Goal: Task Accomplishment & Management: Manage account settings

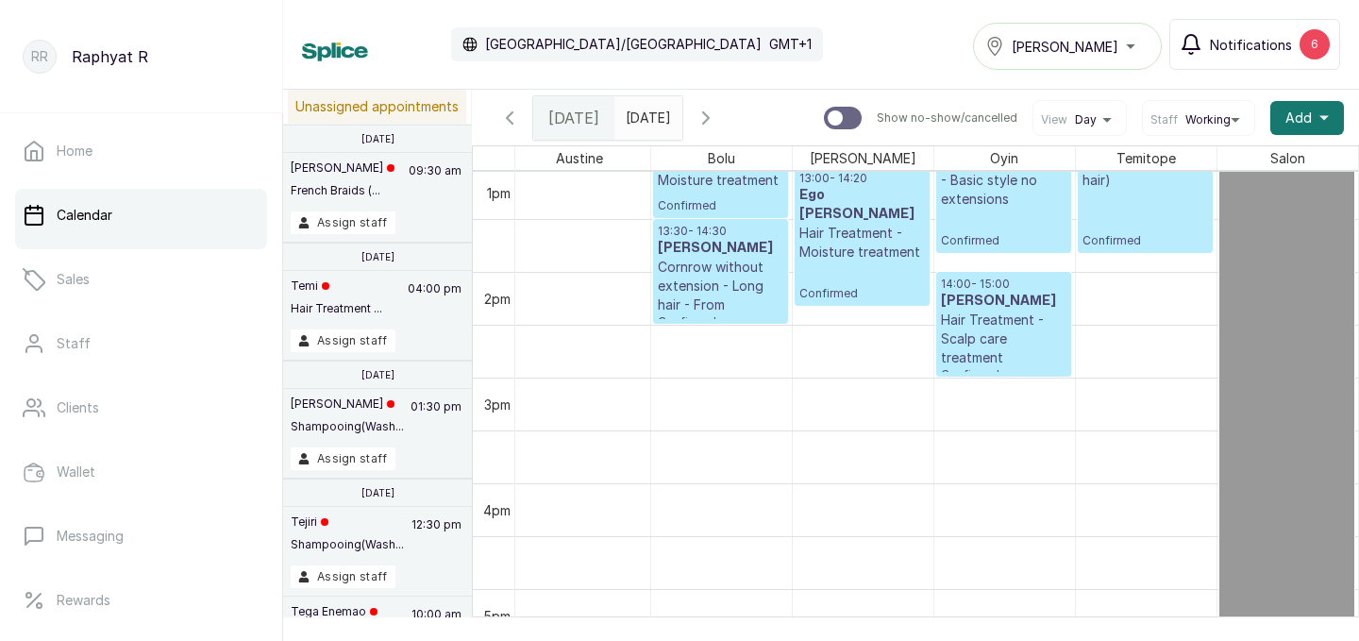
click at [1319, 42] on div "6" at bounding box center [1314, 44] width 30 height 30
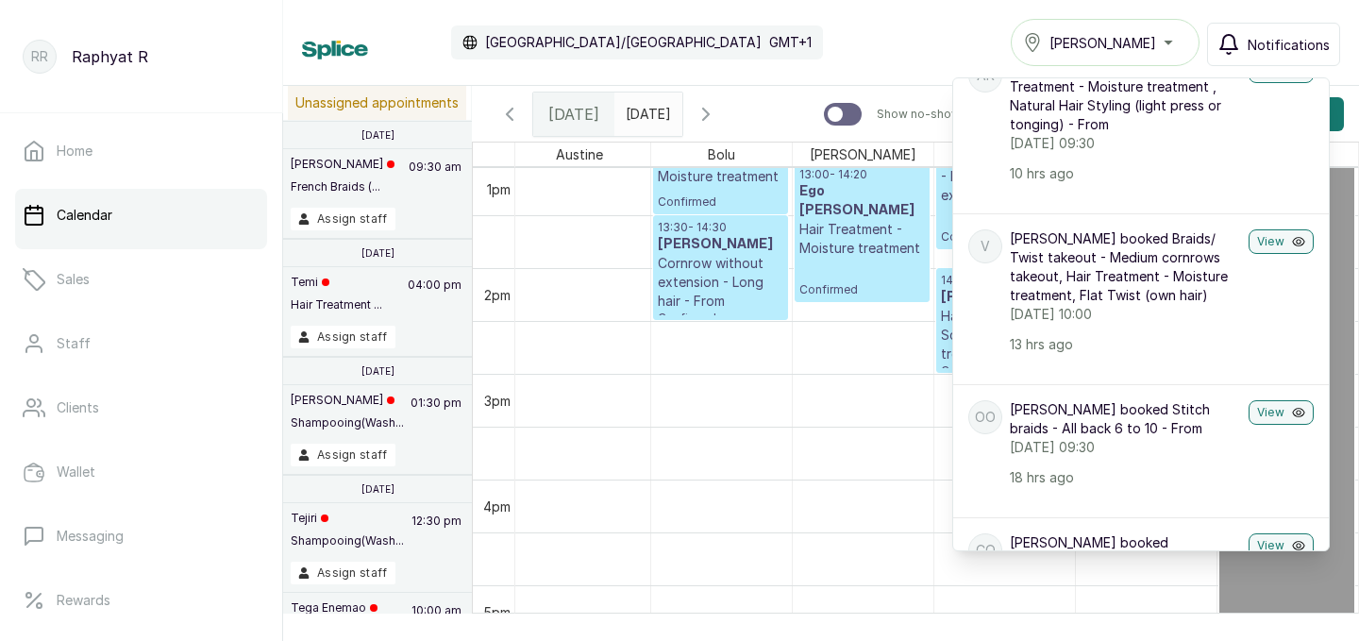
click at [946, 7] on div "Calendar Africa/Lagos GMT+1 Tasala Lekki Notifications Notifications KG Koyinso…" at bounding box center [821, 43] width 1076 height 86
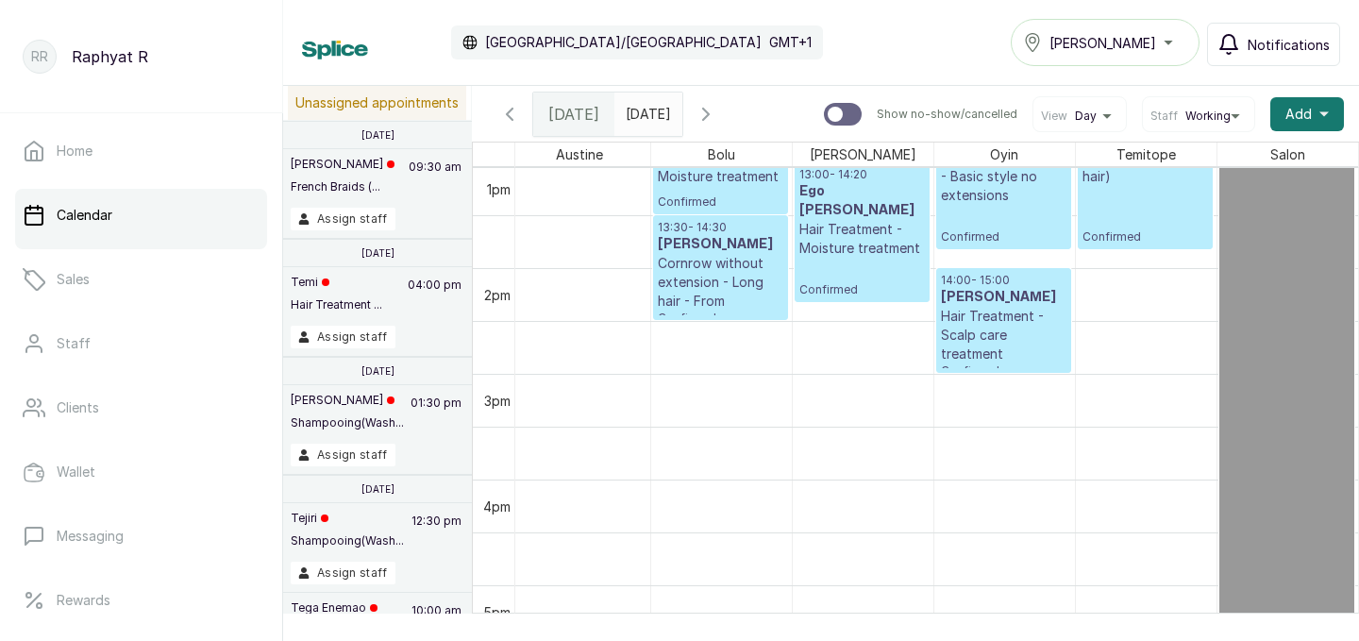
click at [513, 118] on icon "button" at bounding box center [509, 114] width 23 height 23
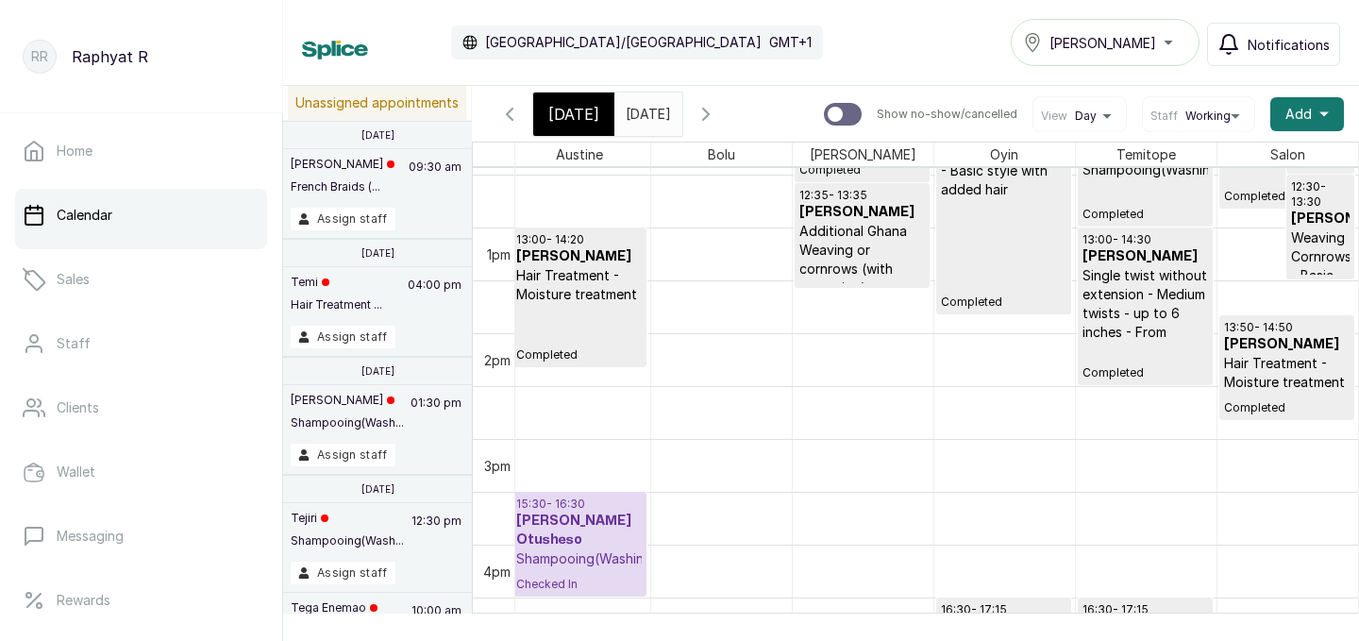
click at [1135, 38] on div "Tasala Lekki" at bounding box center [1105, 42] width 164 height 23
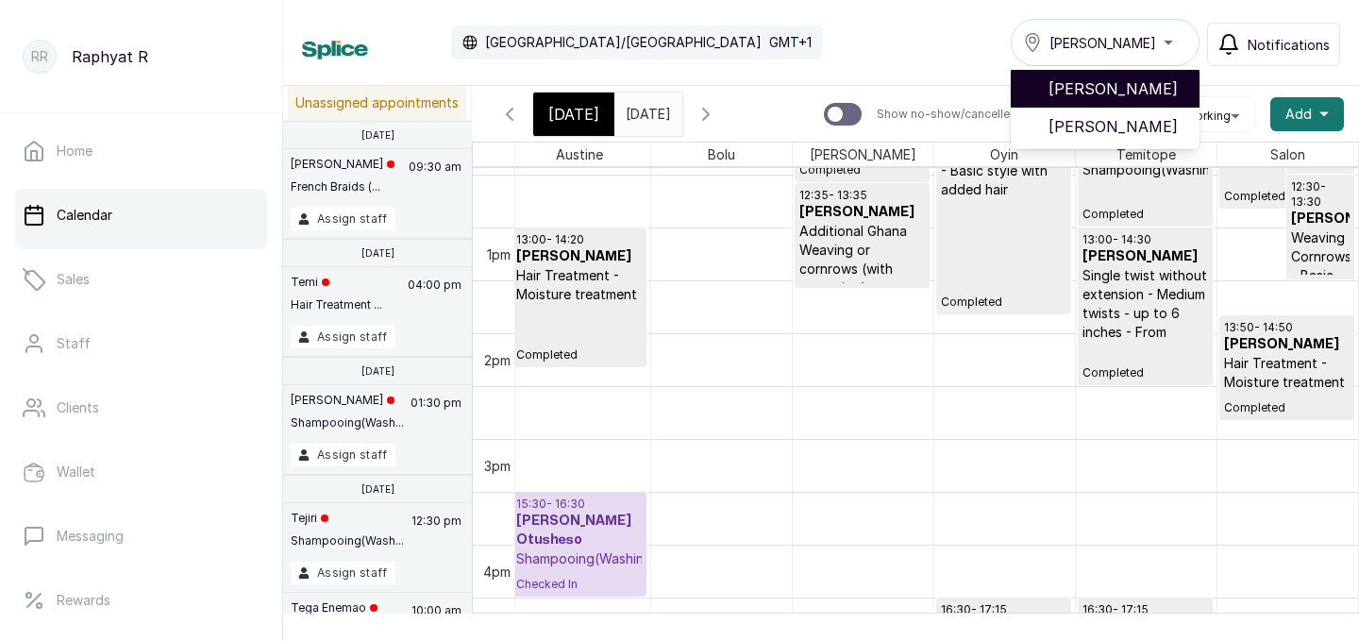
click at [1107, 95] on span "[PERSON_NAME]" at bounding box center [1116, 88] width 136 height 23
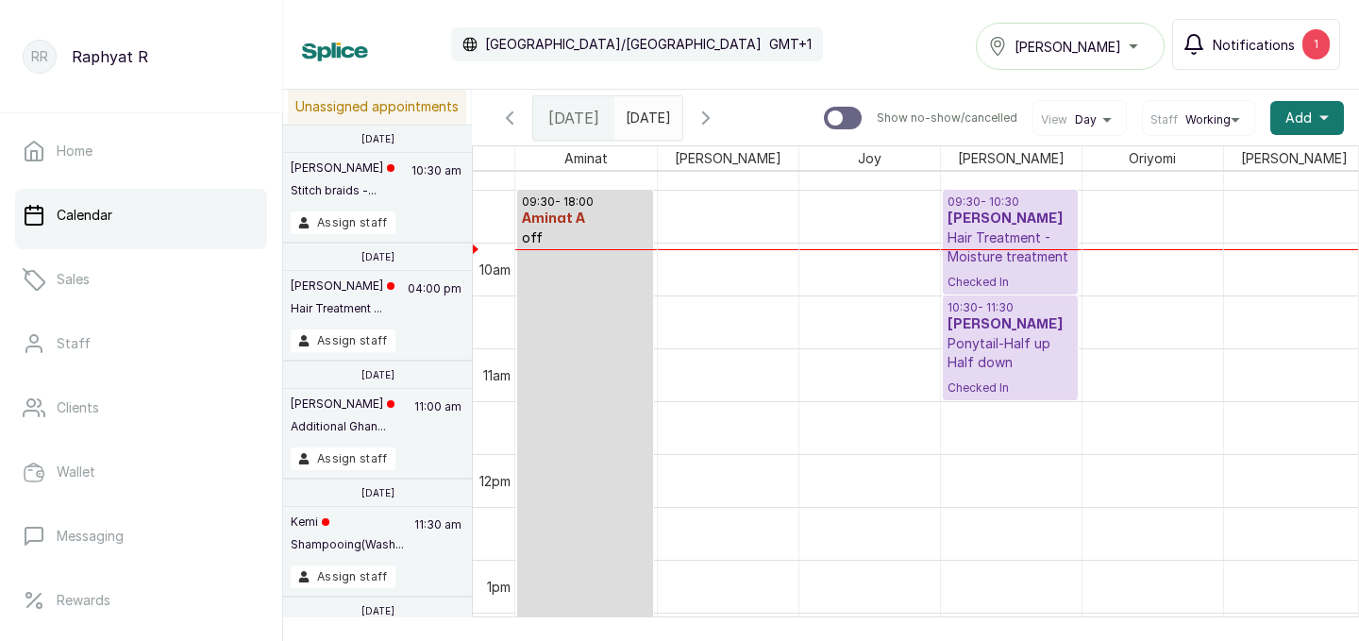
click at [1321, 51] on div "1" at bounding box center [1315, 44] width 27 height 30
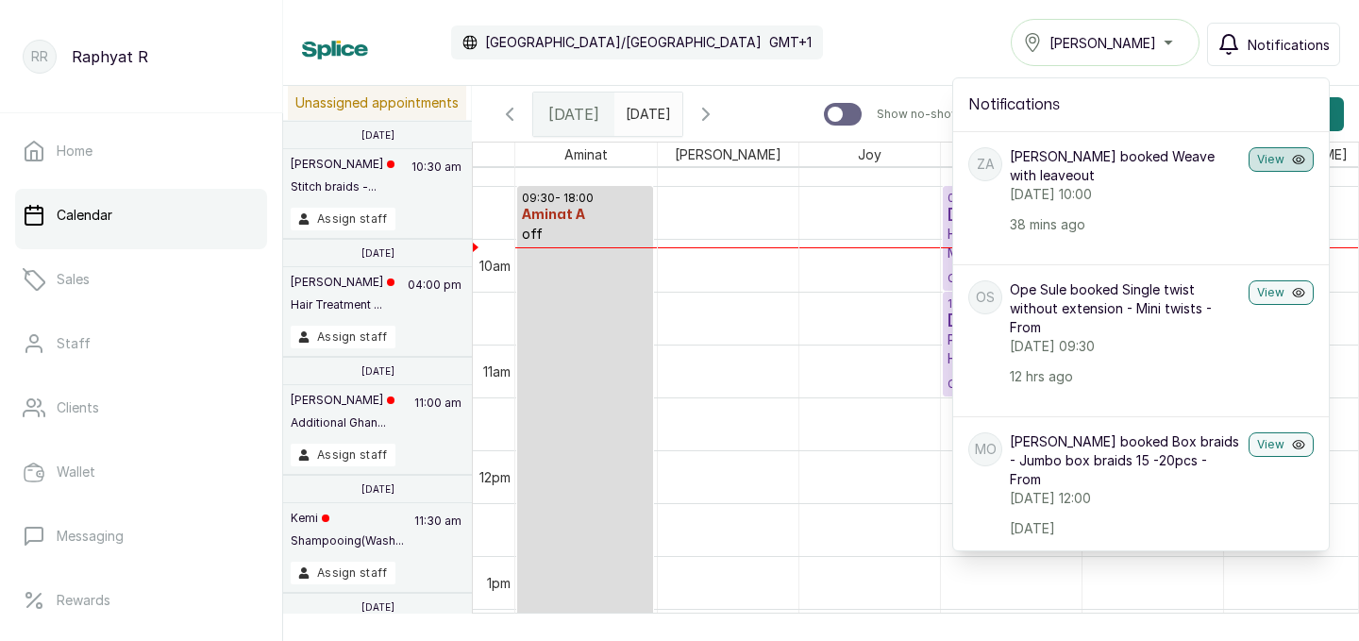
click at [1270, 159] on button "View" at bounding box center [1280, 159] width 65 height 25
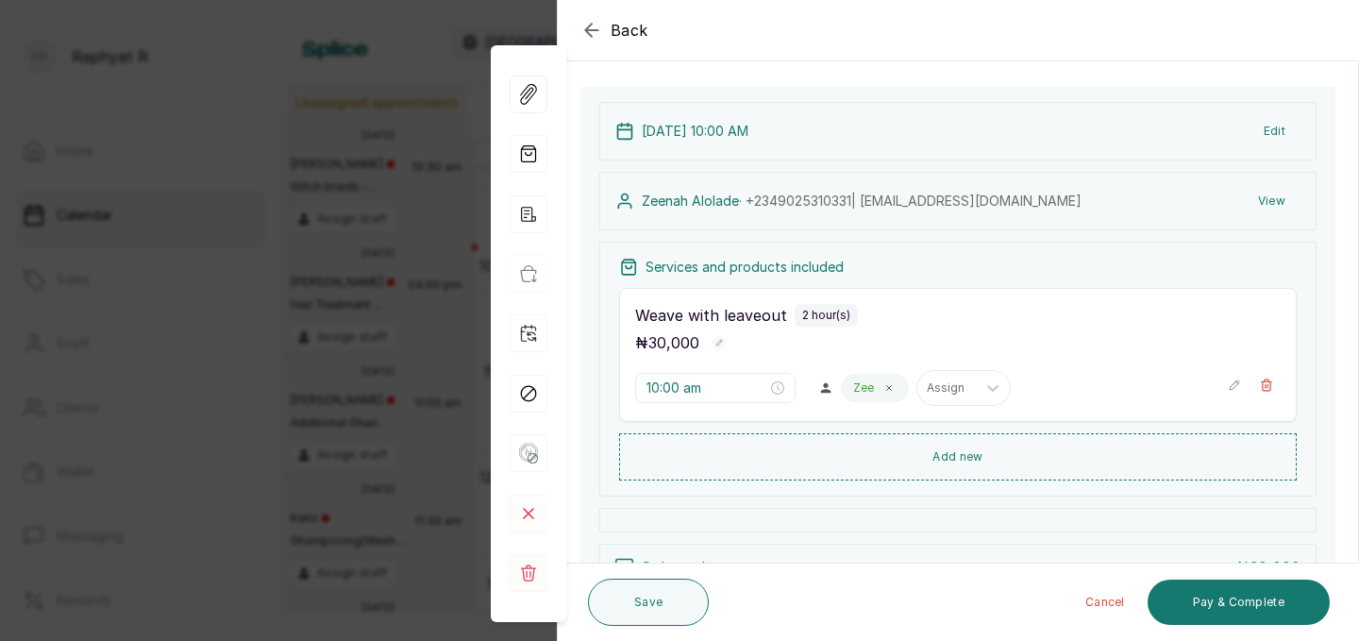
scroll to position [144, 0]
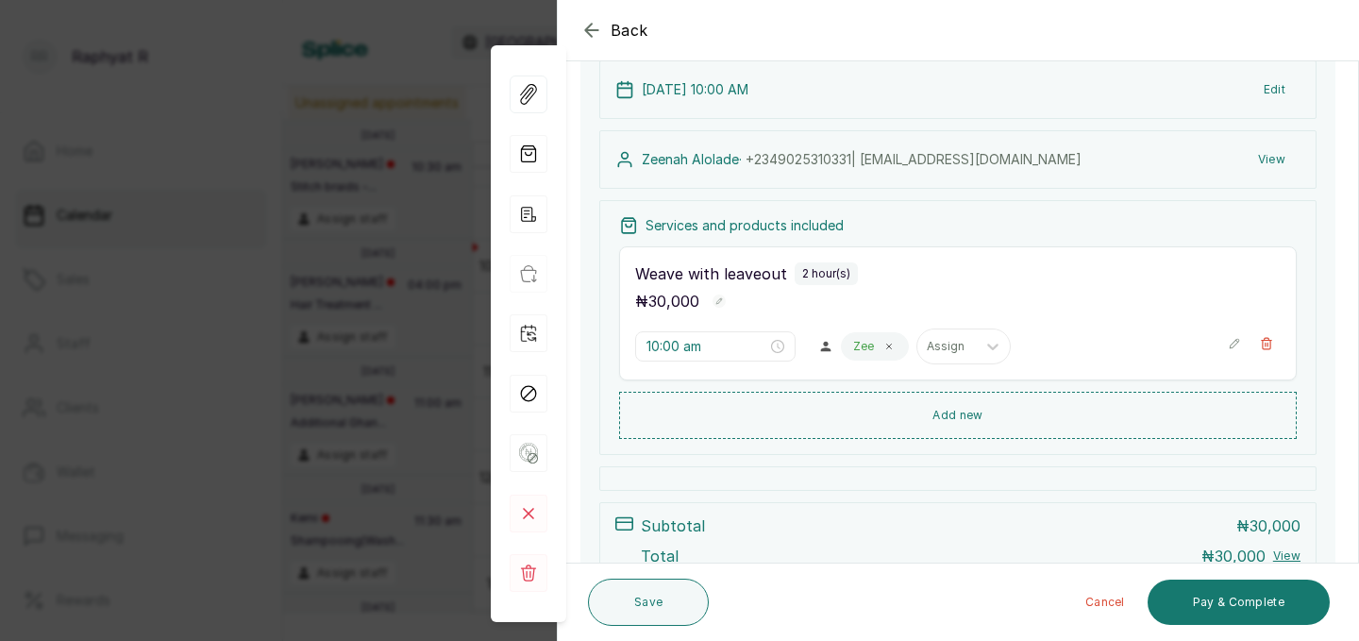
click at [276, 286] on div "Back Appointment Details Edit appointment 💻 Booked Online Make changes to appoi…" at bounding box center [679, 320] width 1359 height 641
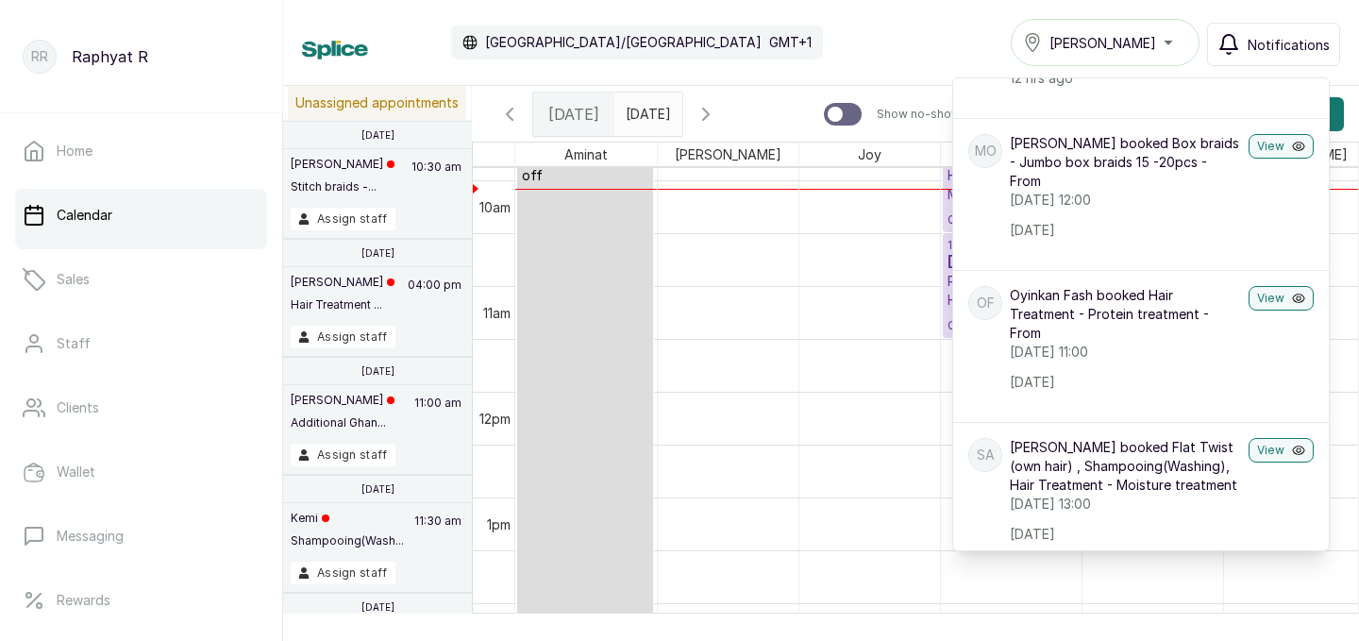
scroll to position [334, 0]
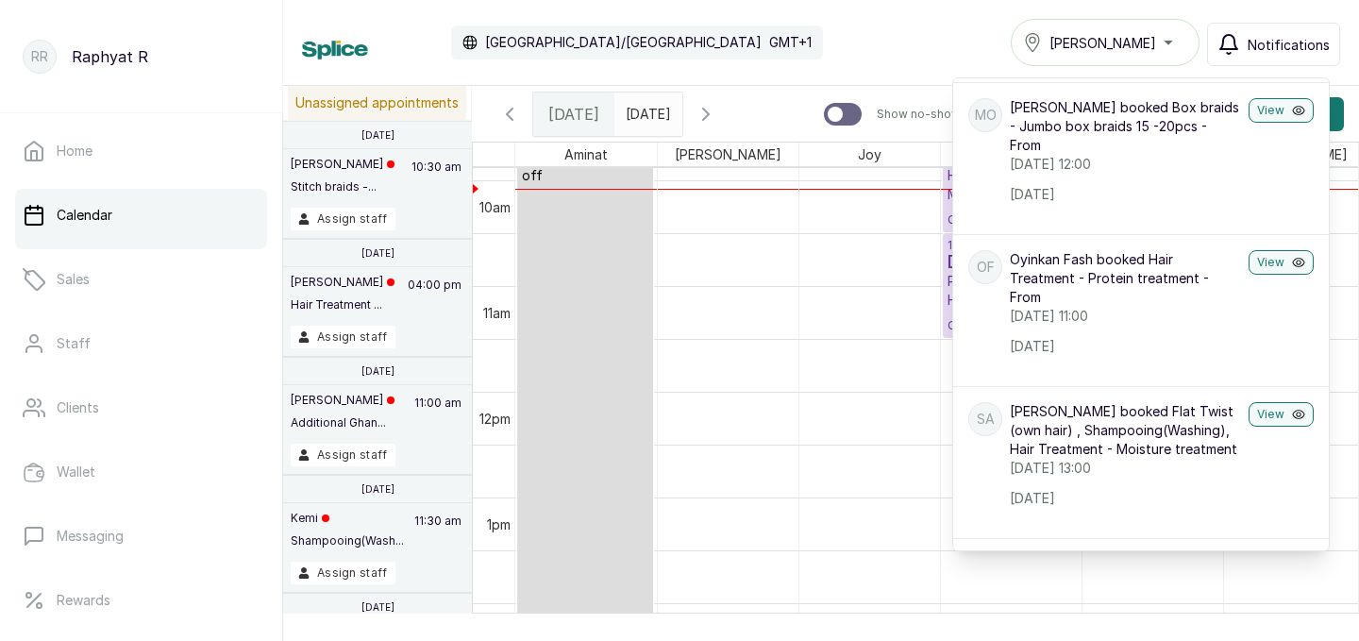
click at [865, 51] on div "Calendar [GEOGRAPHIC_DATA]/[GEOGRAPHIC_DATA] GMT+1 Tasala Ikoyi Notifications N…" at bounding box center [821, 42] width 1038 height 47
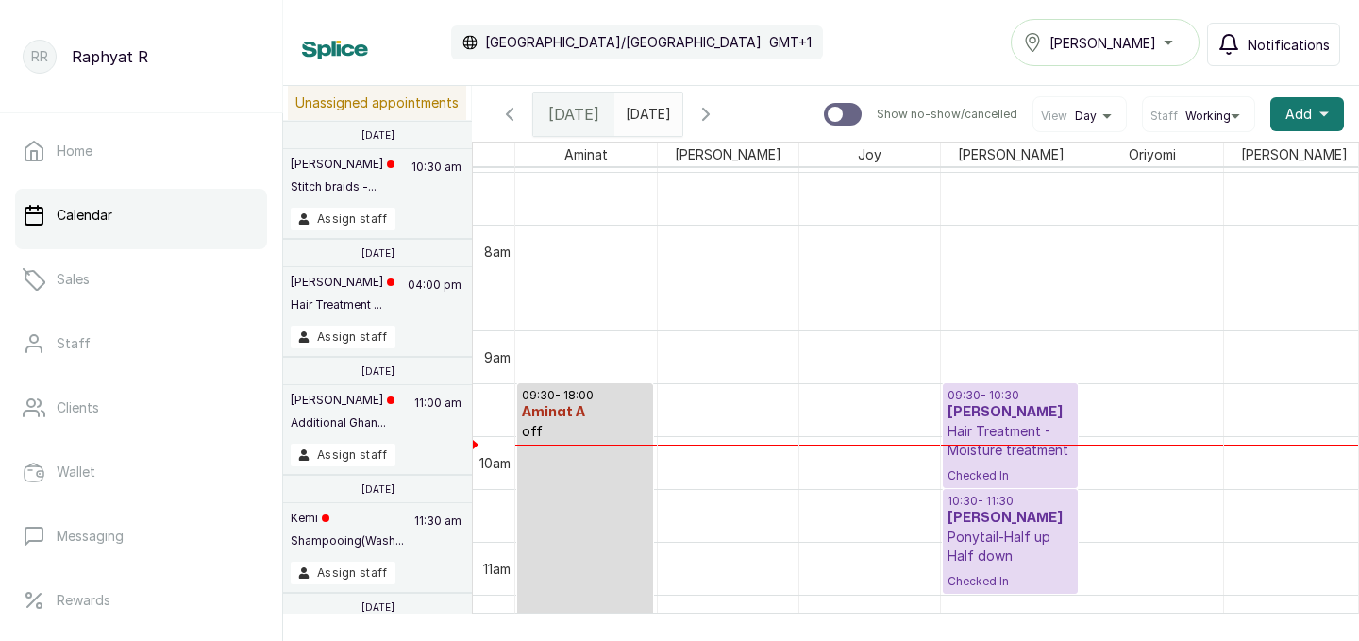
scroll to position [0, 0]
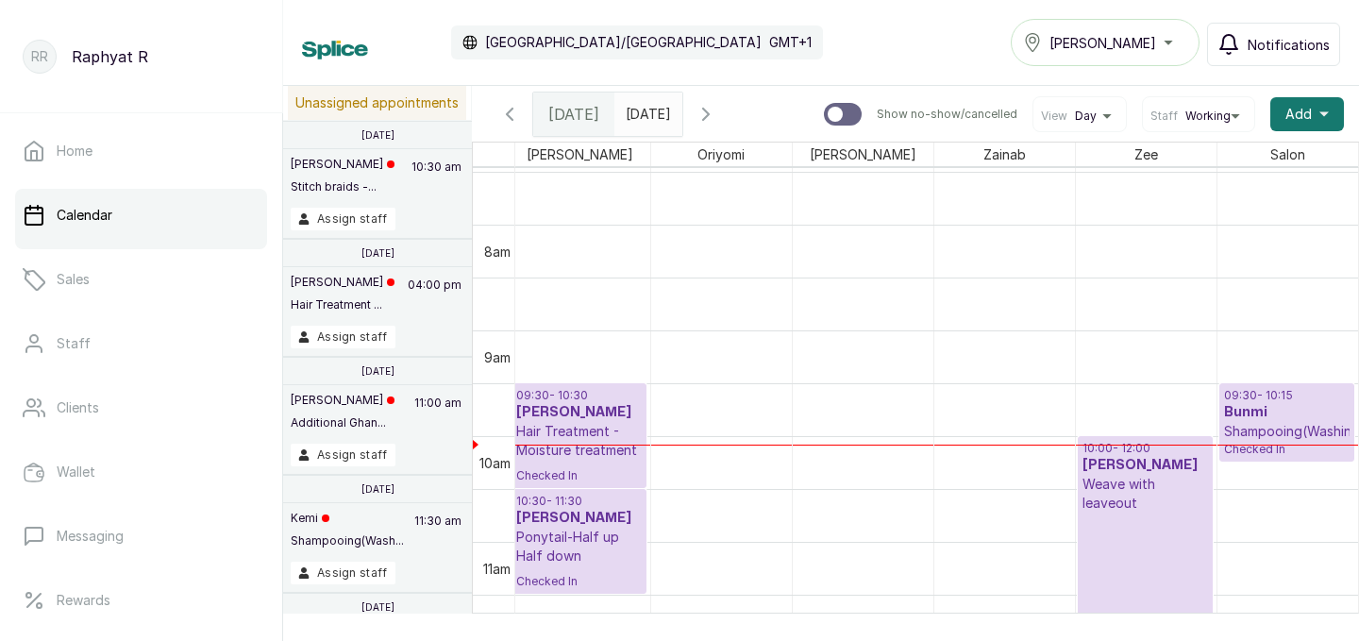
click at [717, 107] on icon "button" at bounding box center [706, 114] width 23 height 23
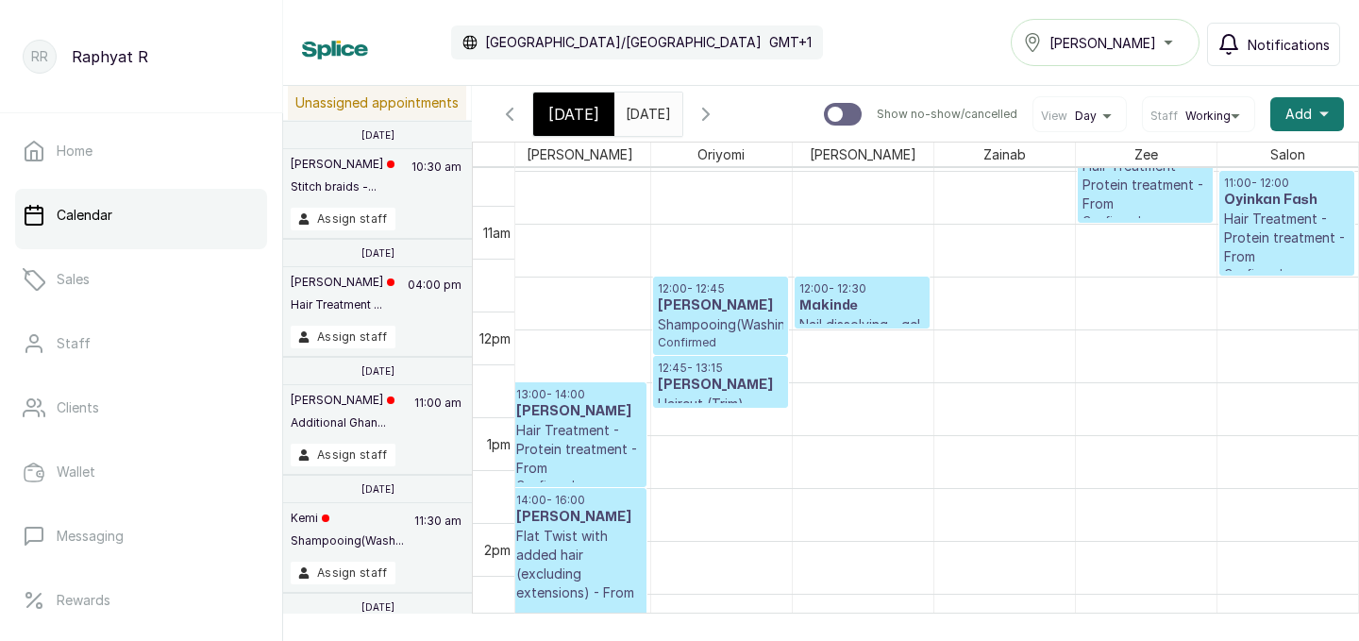
scroll to position [1215, 0]
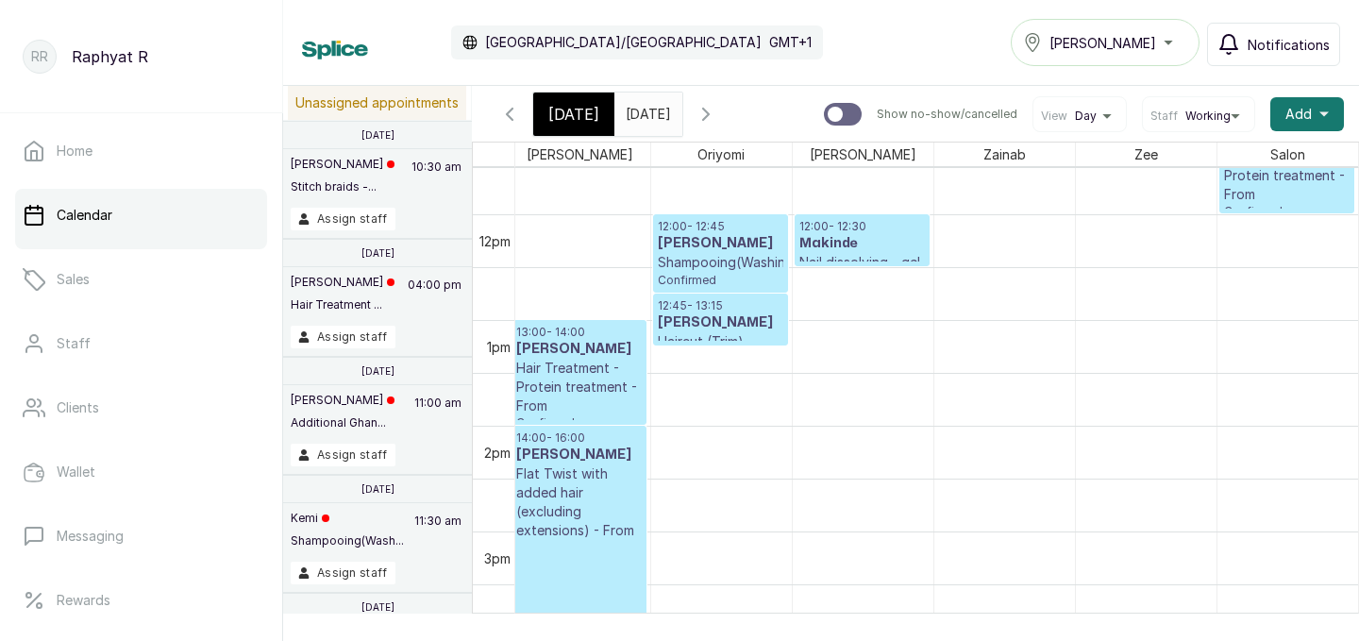
click at [553, 128] on div "[DATE]" at bounding box center [573, 113] width 81 height 43
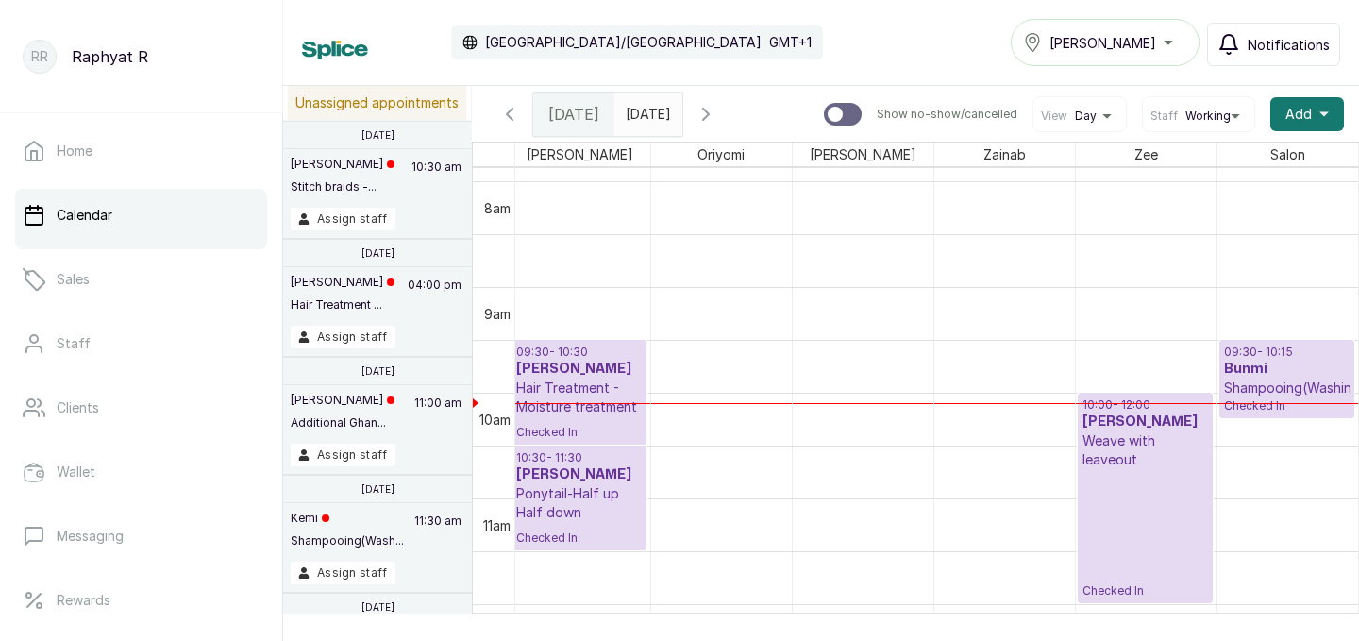
click at [1280, 378] on p "Shampooing(Washing)" at bounding box center [1287, 387] width 126 height 19
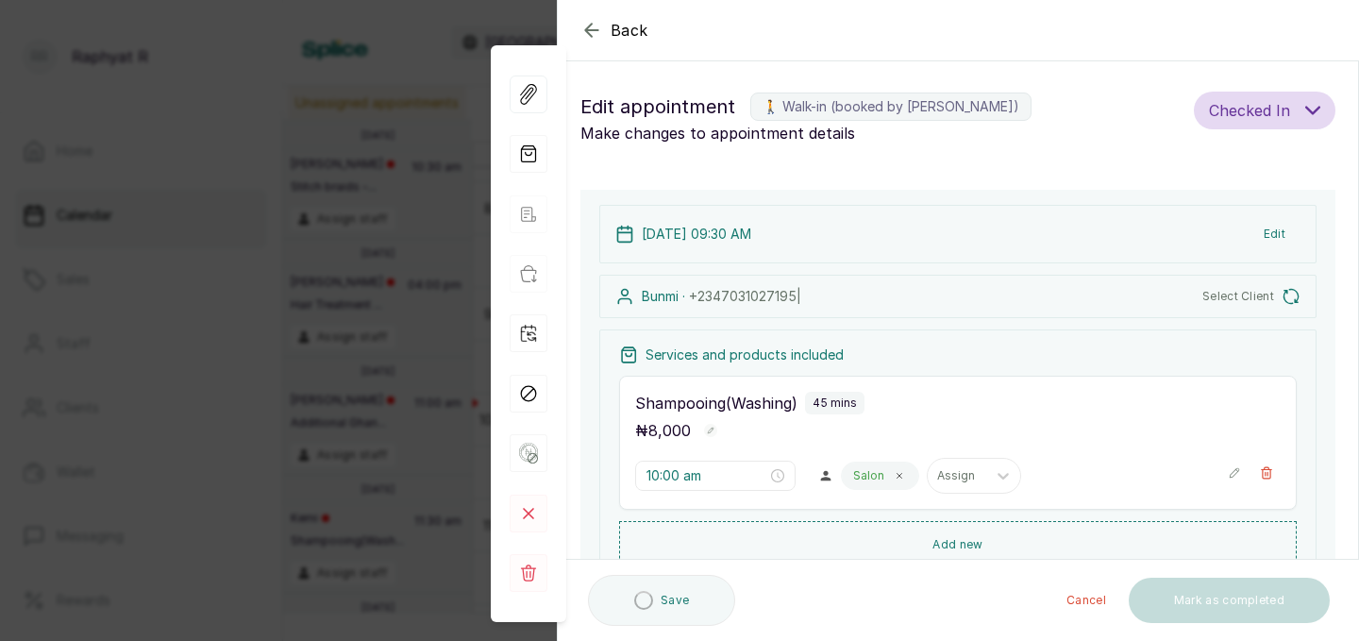
type input "9:30 am"
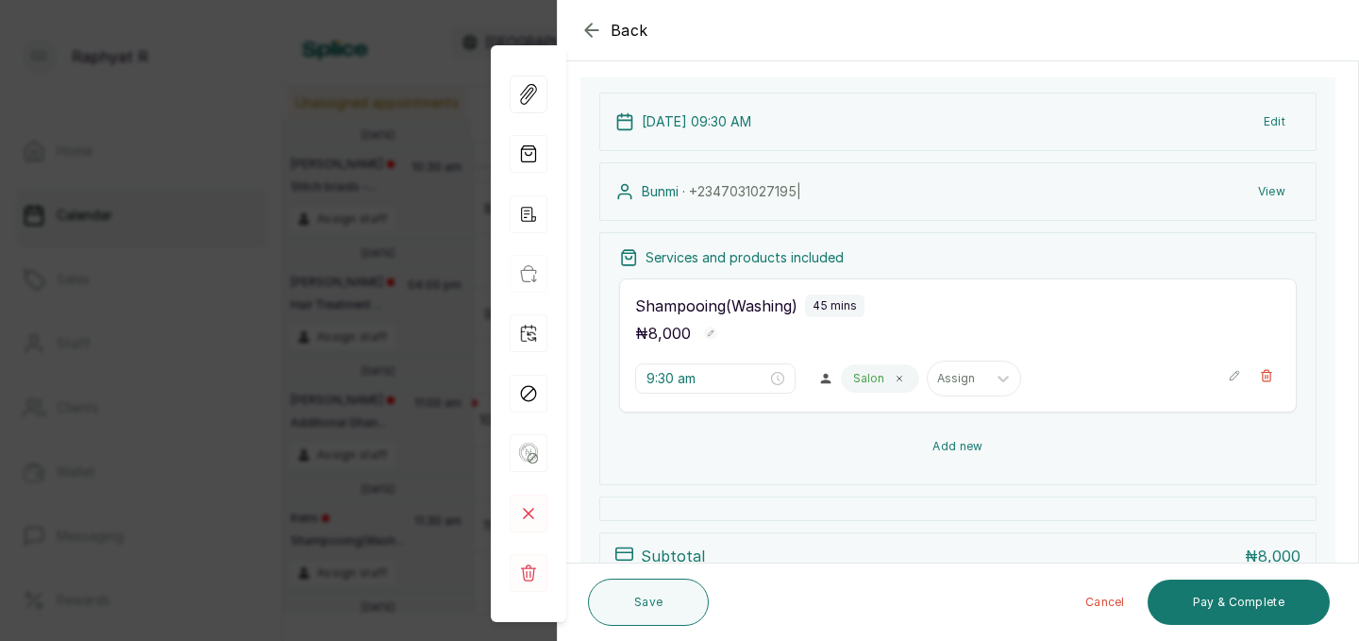
click at [976, 443] on button "Add new" at bounding box center [958, 446] width 678 height 45
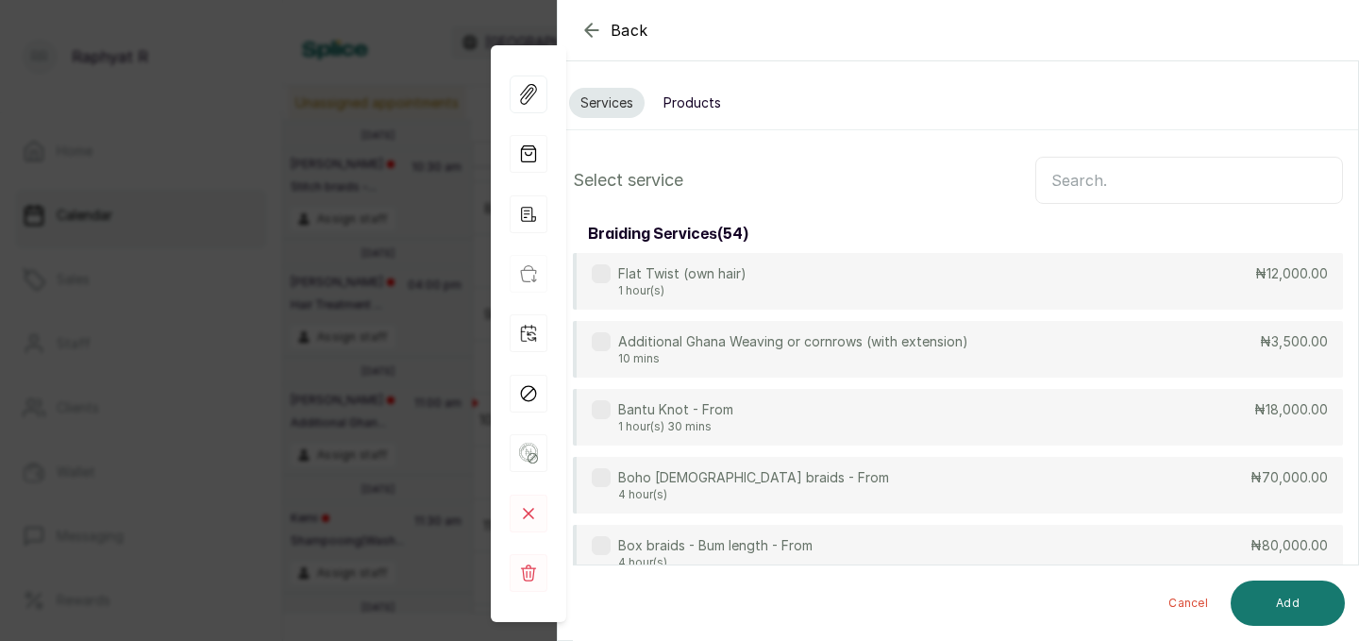
click at [1094, 180] on input "text" at bounding box center [1189, 180] width 308 height 47
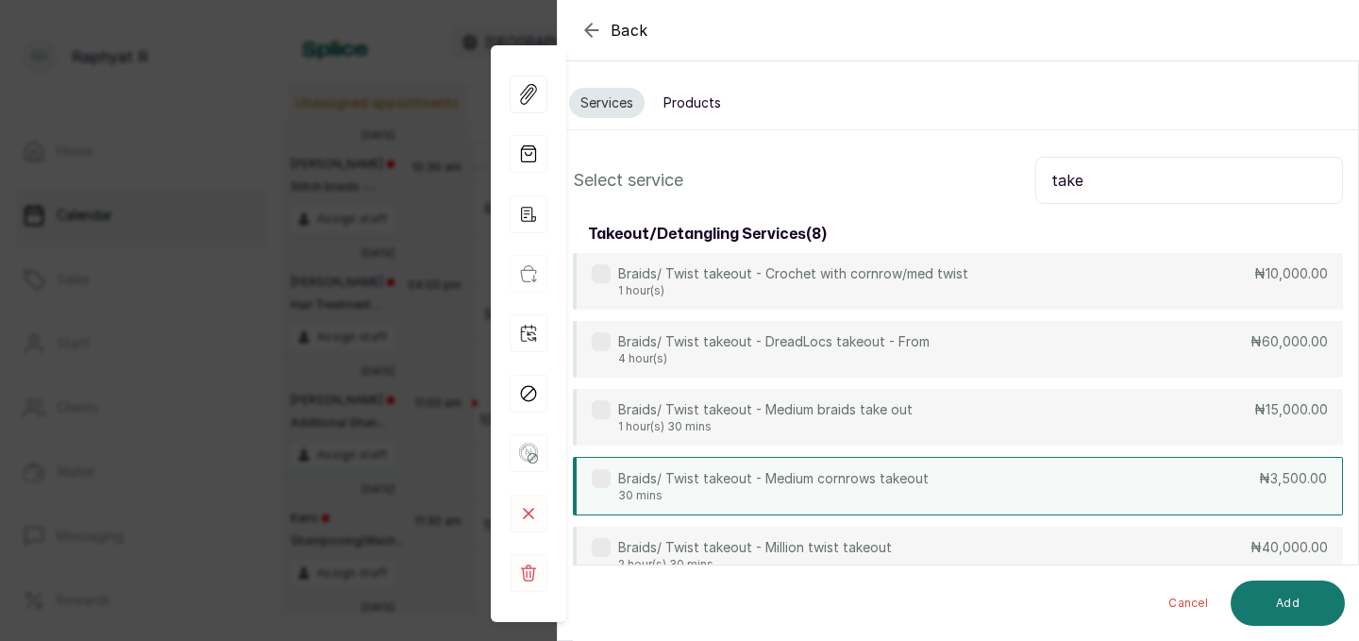
type input "take"
click at [982, 484] on div "Braids/ Twist takeout - Medium cornrows takeout 30 mins ₦3,500.00" at bounding box center [958, 486] width 770 height 59
click at [1330, 609] on button "Add" at bounding box center [1288, 602] width 114 height 45
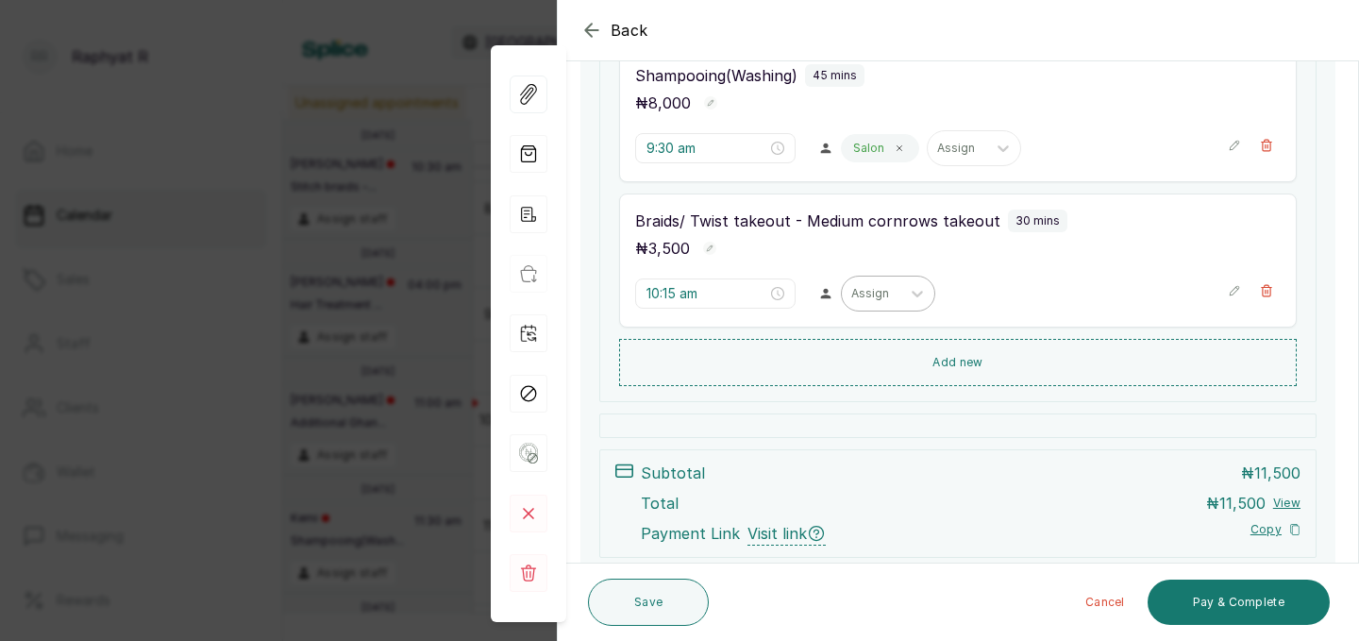
click at [851, 297] on div at bounding box center [871, 293] width 40 height 17
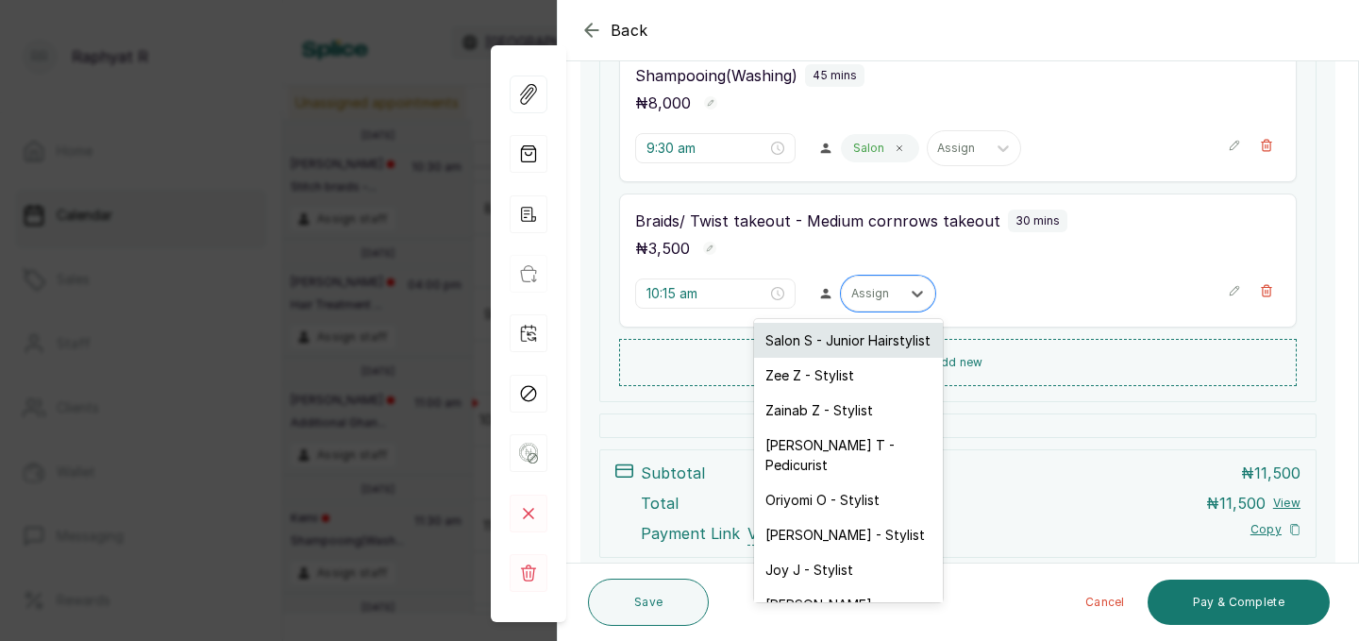
click at [830, 346] on div "Salon S - Junior Hairstylist" at bounding box center [848, 340] width 189 height 35
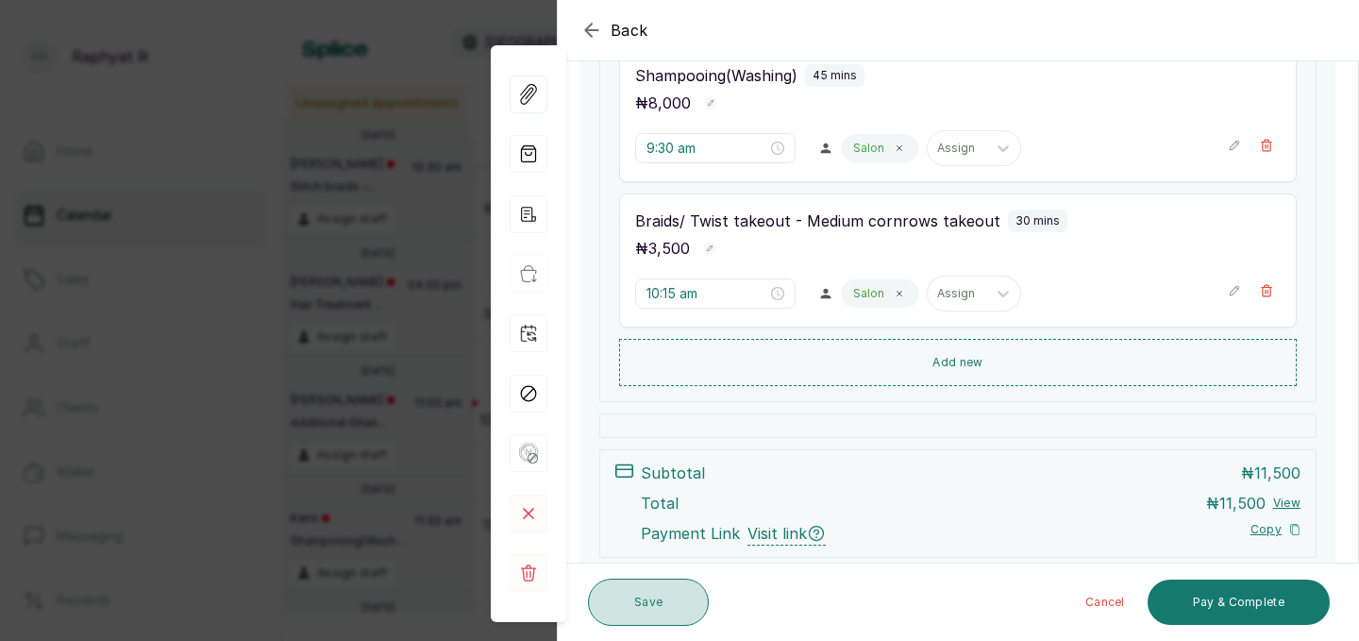
click at [633, 614] on button "Save" at bounding box center [648, 601] width 121 height 47
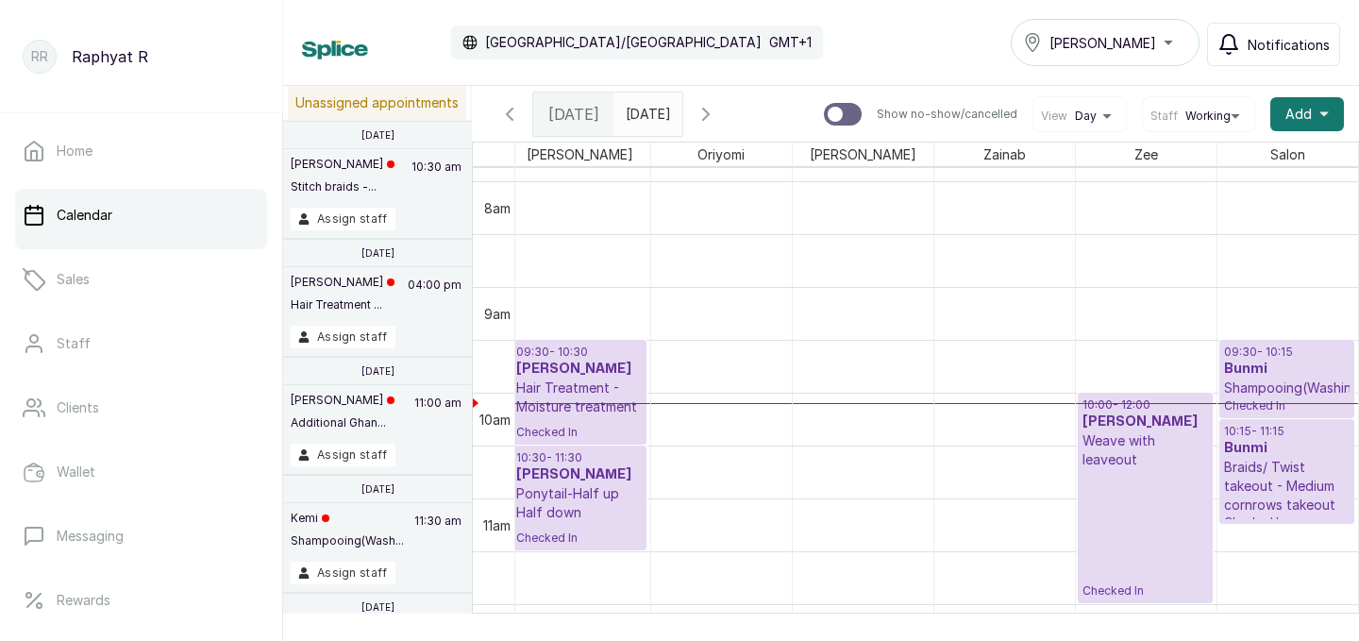
drag, startPoint x: 1283, startPoint y: 468, endPoint x: 1289, endPoint y: 528, distance: 59.7
click at [1289, 528] on div "09:30 - 18:00 Aminat A off 09:30 - 10:30 Toluwalope Amisu Hair Treatment - Mois…" at bounding box center [721, 604] width 1274 height 2537
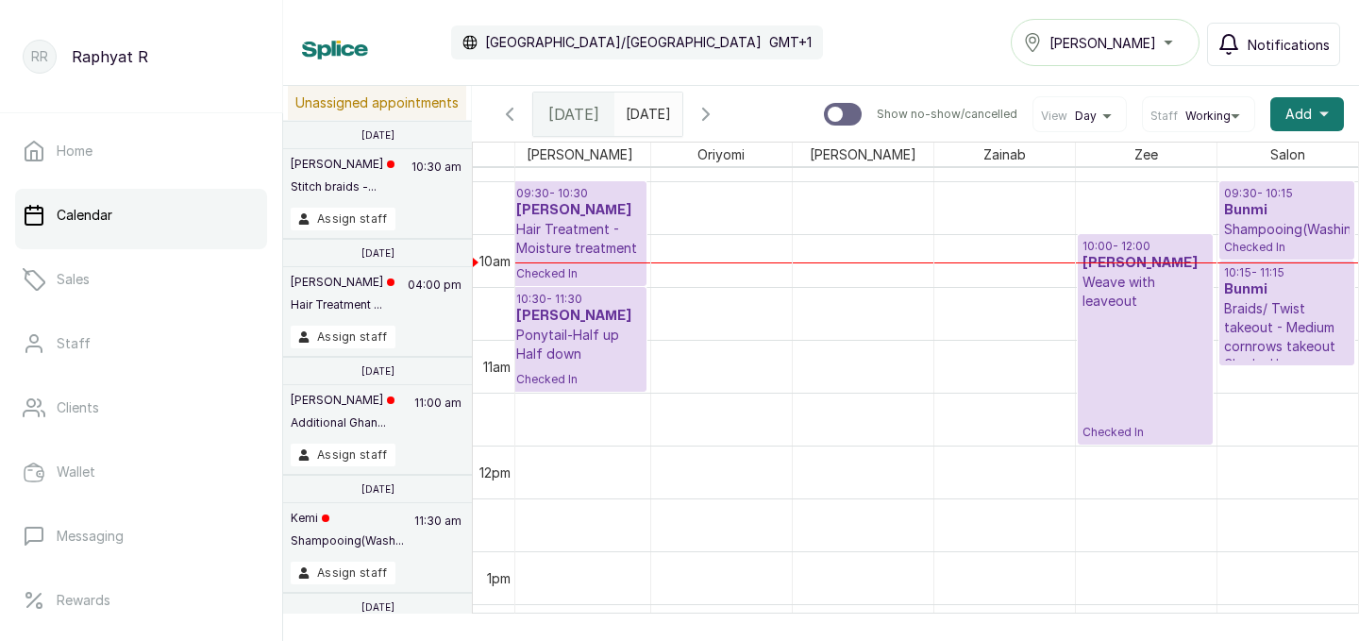
scroll to position [992, 0]
click at [1087, 249] on p "10:00 - 12:00" at bounding box center [1145, 245] width 126 height 15
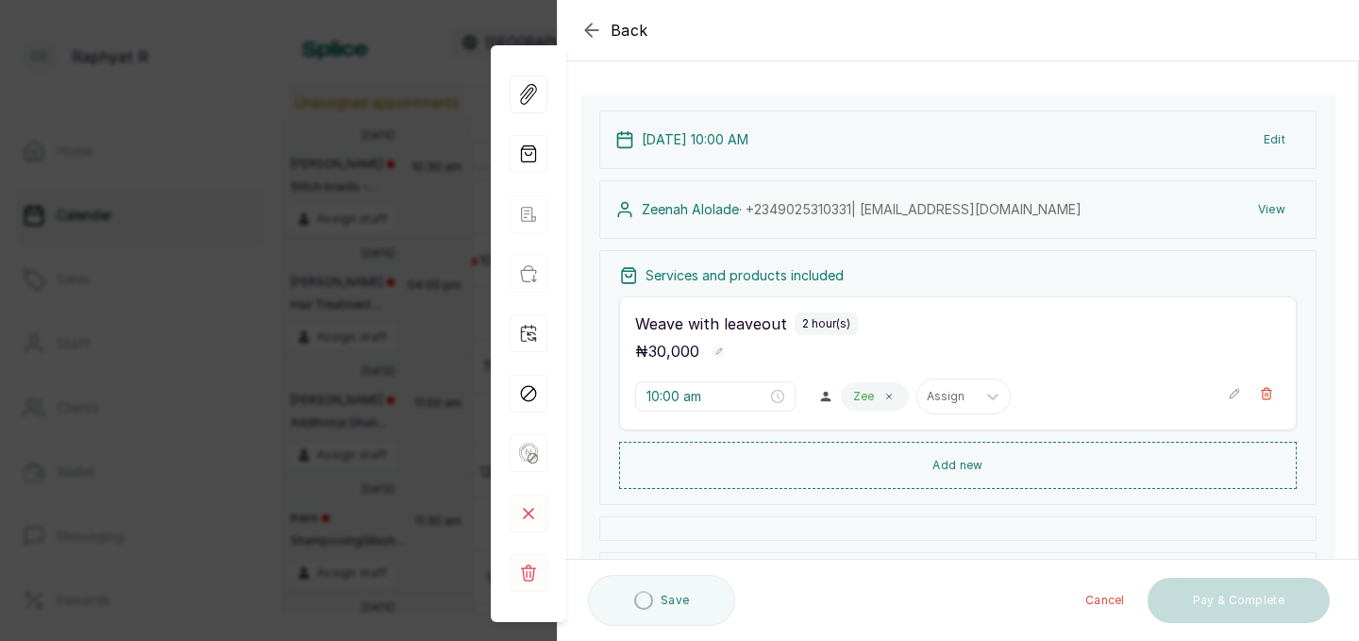
scroll to position [98, 0]
click at [884, 389] on icon at bounding box center [888, 392] width 9 height 9
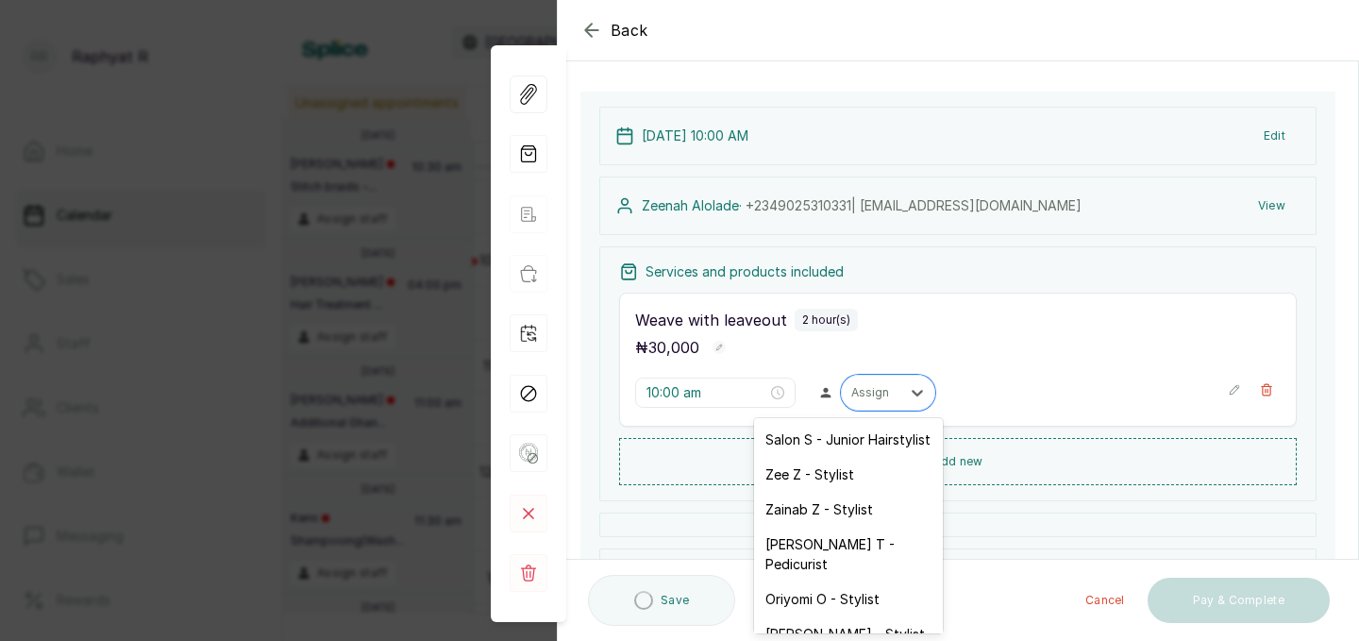
click at [851, 389] on div at bounding box center [871, 392] width 40 height 17
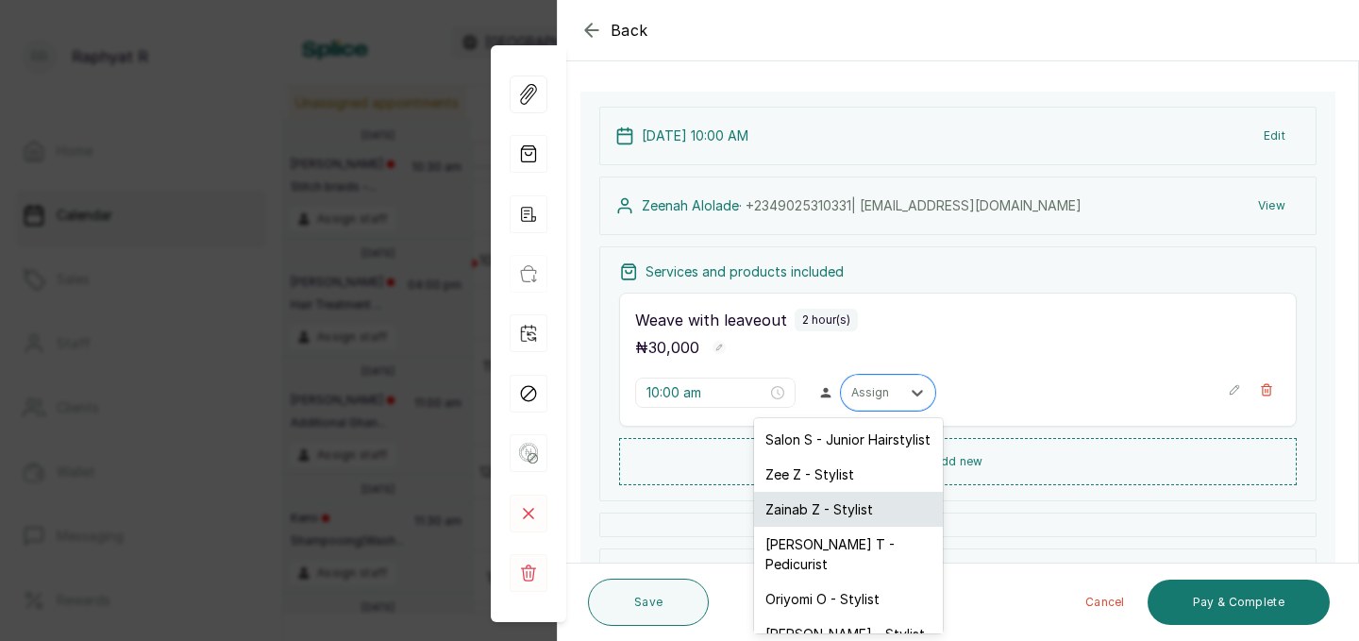
click at [810, 515] on div "Zainab Z - Stylist" at bounding box center [848, 509] width 189 height 35
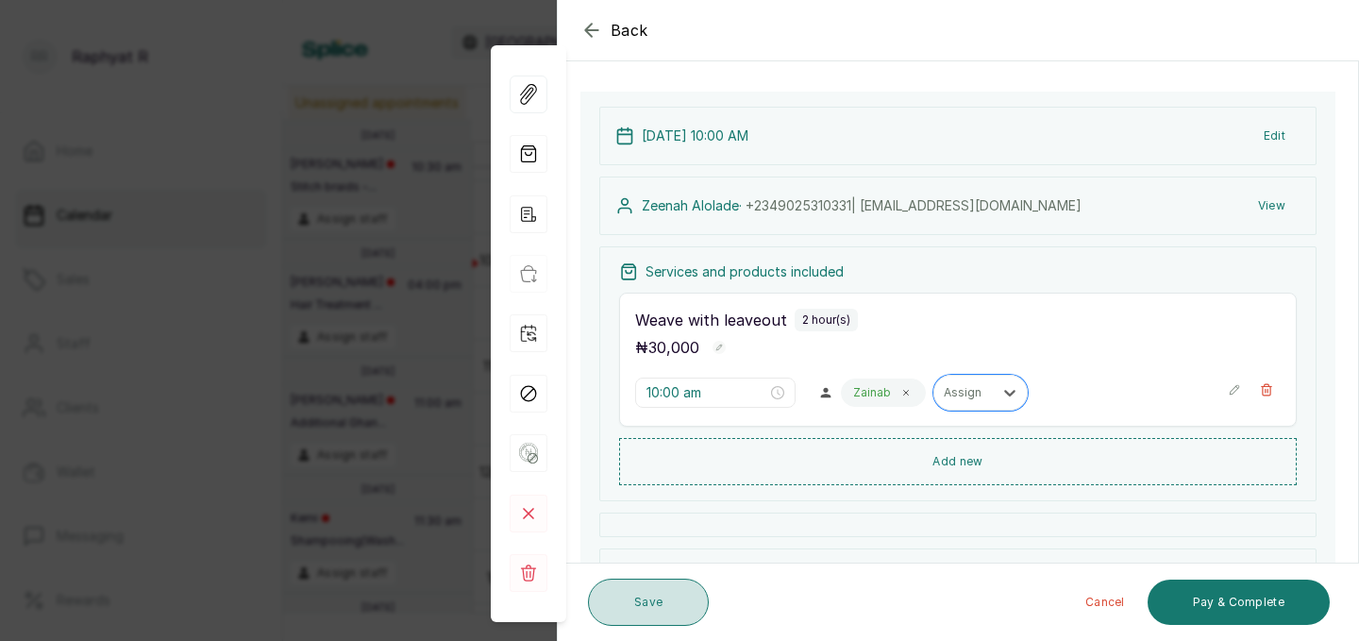
click at [658, 593] on button "Save" at bounding box center [648, 601] width 121 height 47
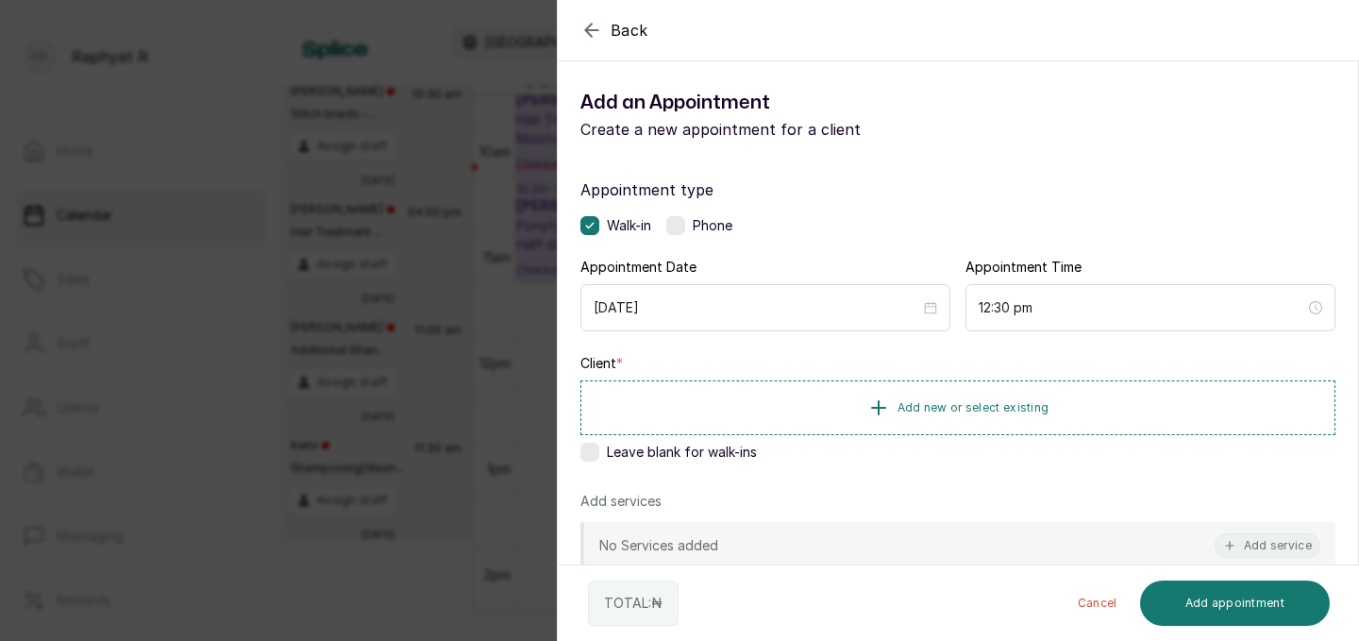
scroll to position [0, 0]
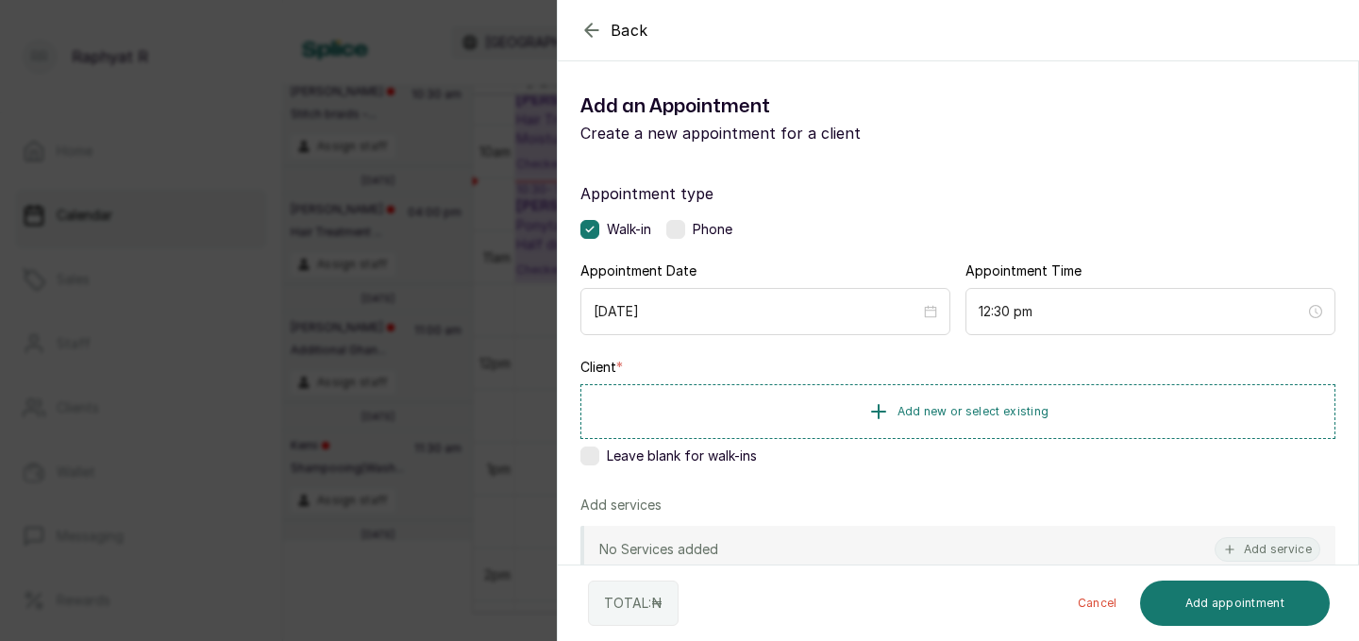
click at [306, 344] on div "Back Add Appointment Add an Appointment Create a new appointment for a client A…" at bounding box center [679, 320] width 1359 height 641
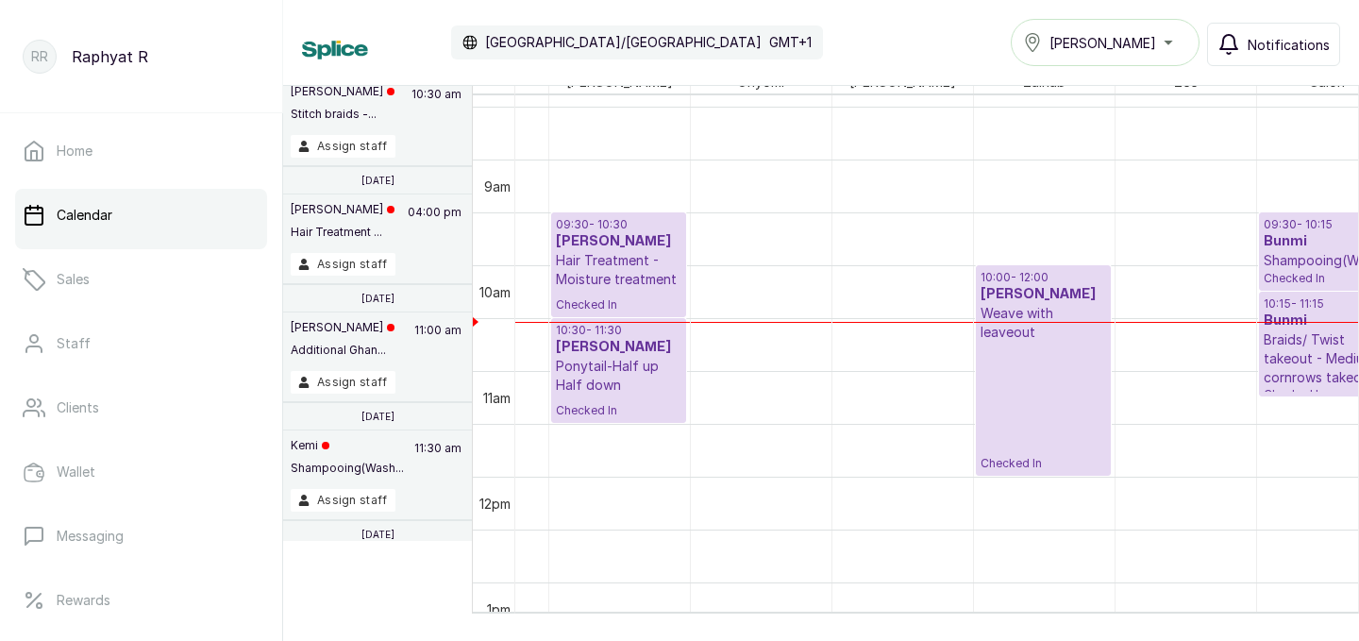
scroll to position [0, 368]
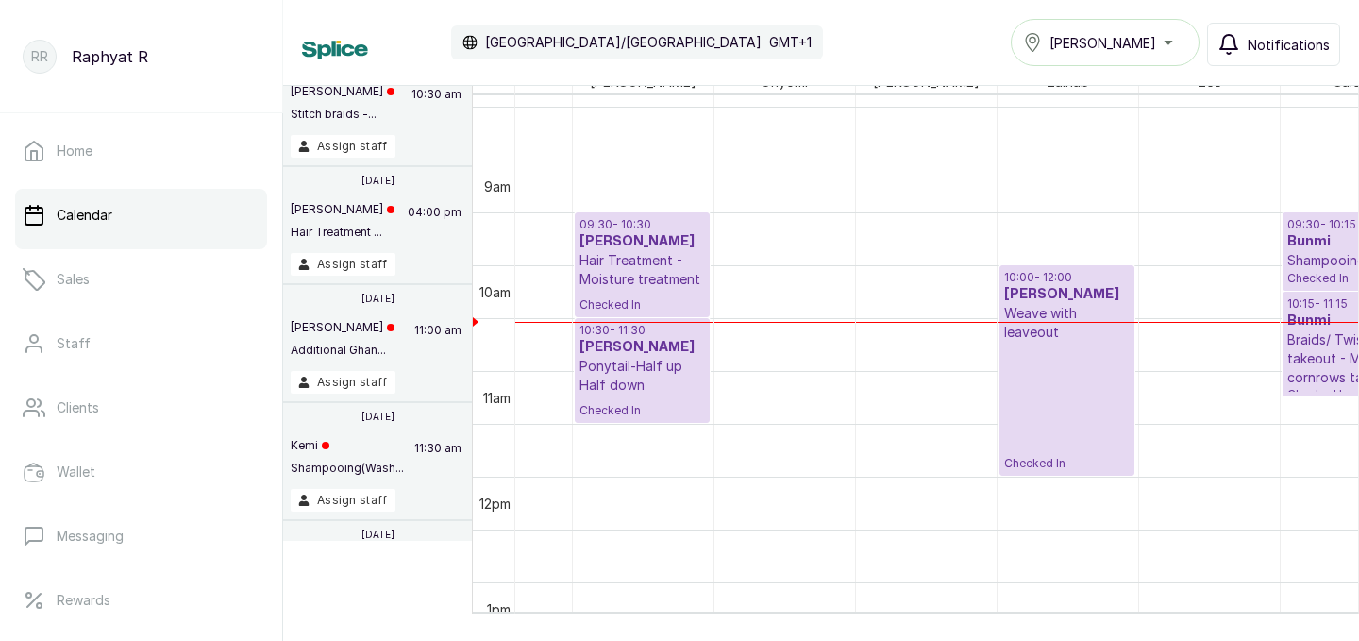
click at [616, 279] on p "Hair Treatment - Moisture treatment" at bounding box center [642, 270] width 126 height 38
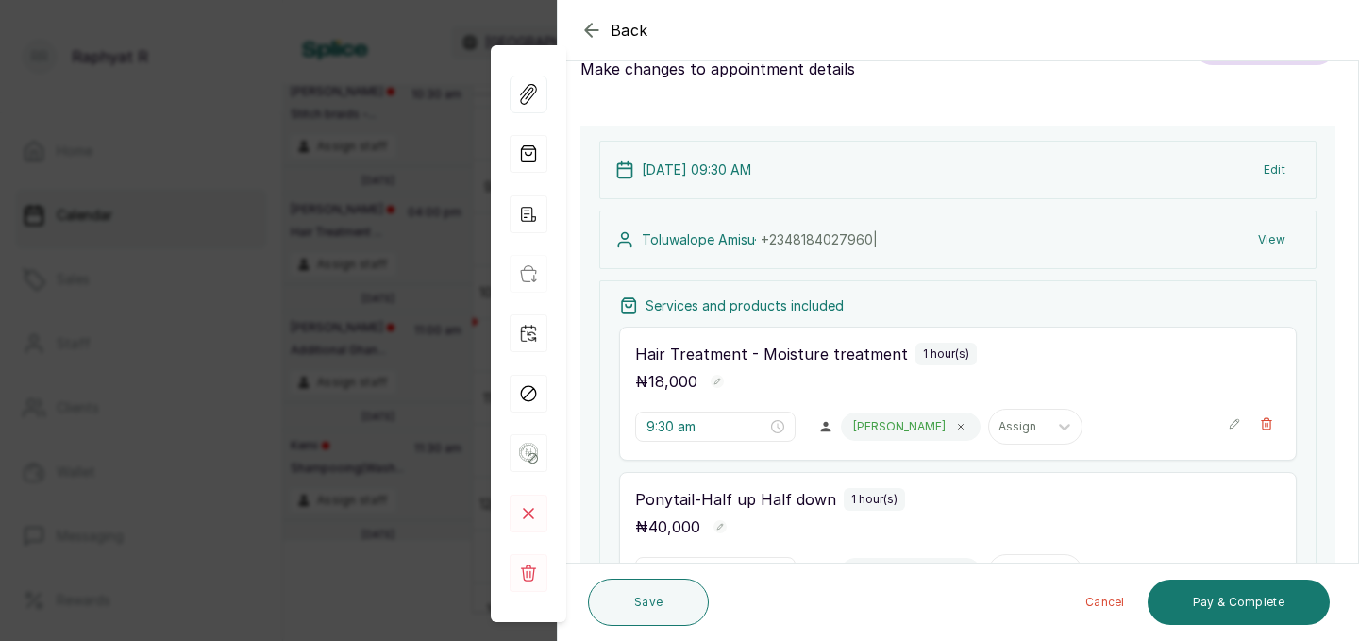
scroll to position [341, 0]
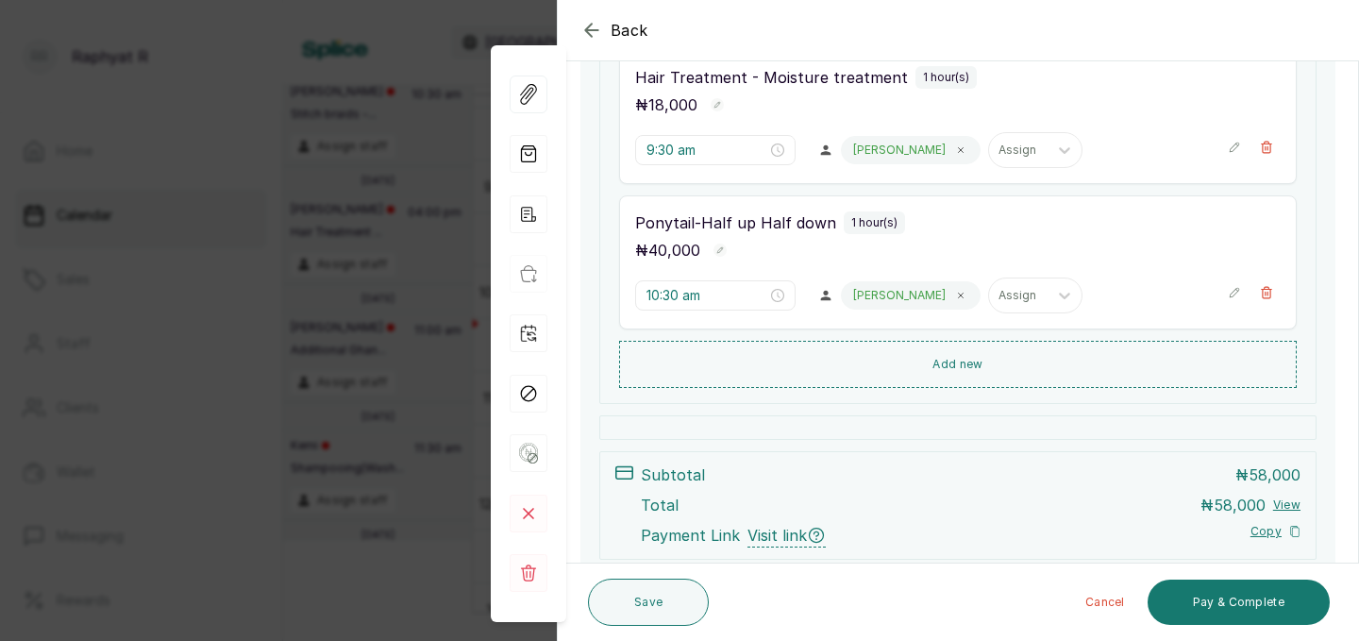
click at [1233, 148] on icon "button" at bounding box center [1234, 147] width 13 height 13
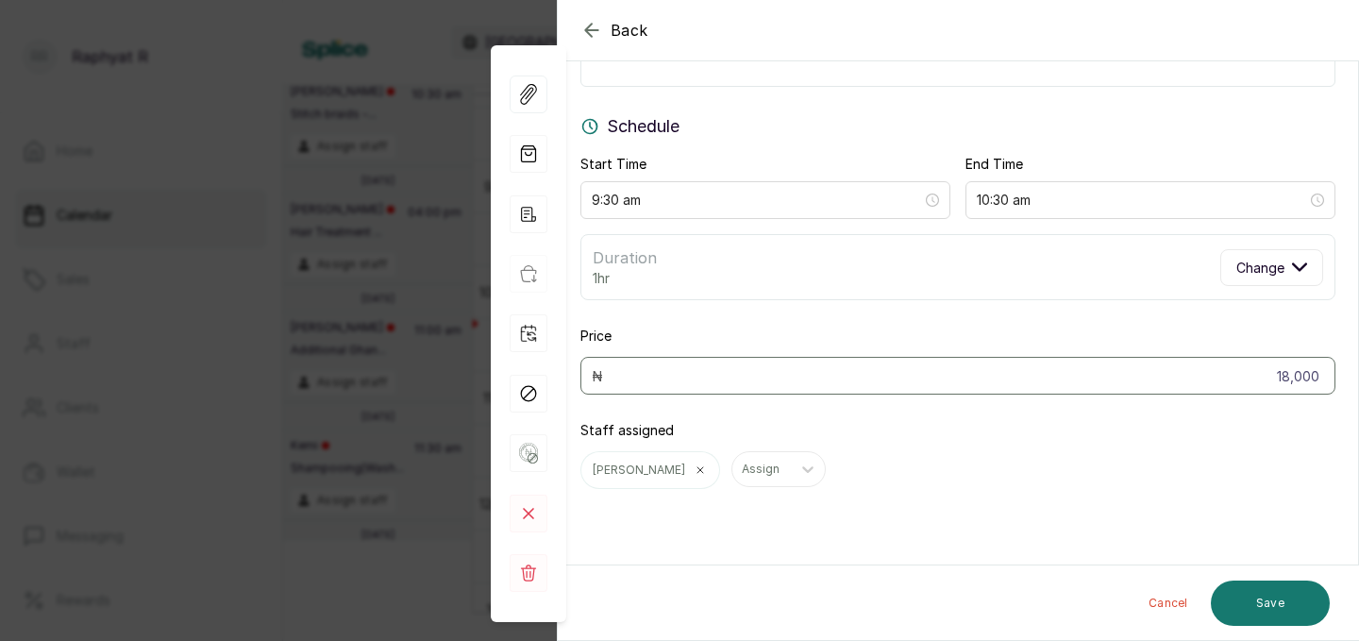
scroll to position [0, 0]
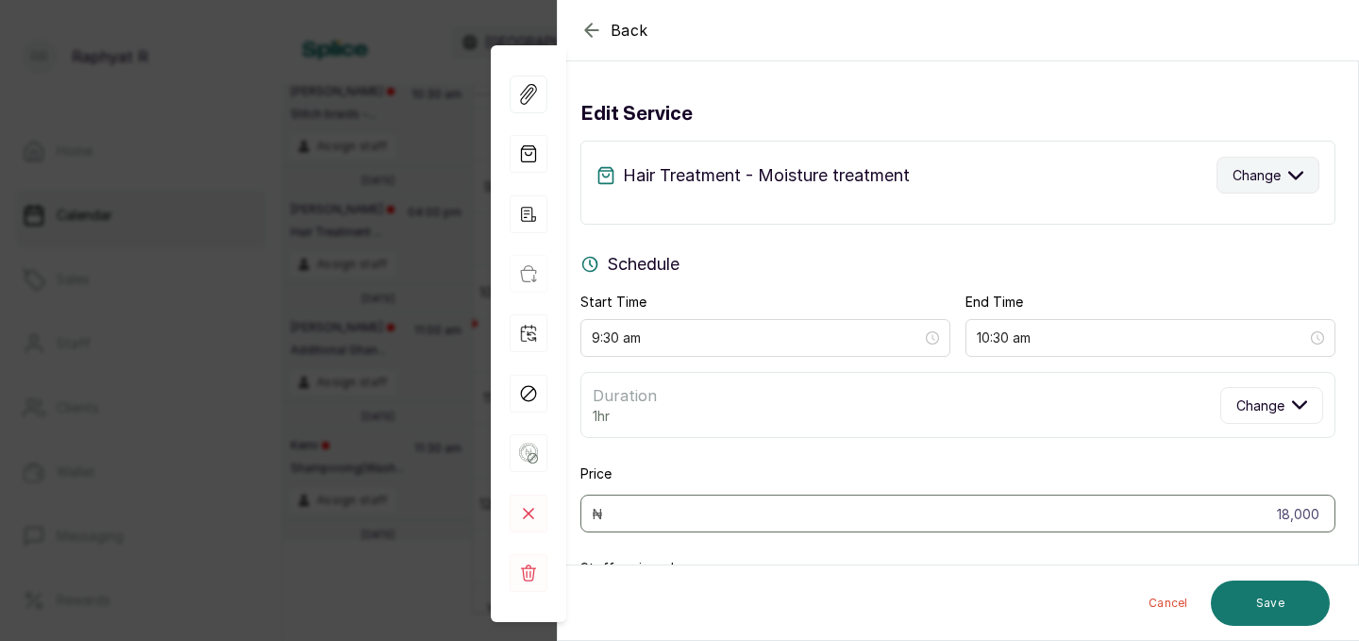
click at [1277, 171] on span "Change" at bounding box center [1256, 175] width 48 height 20
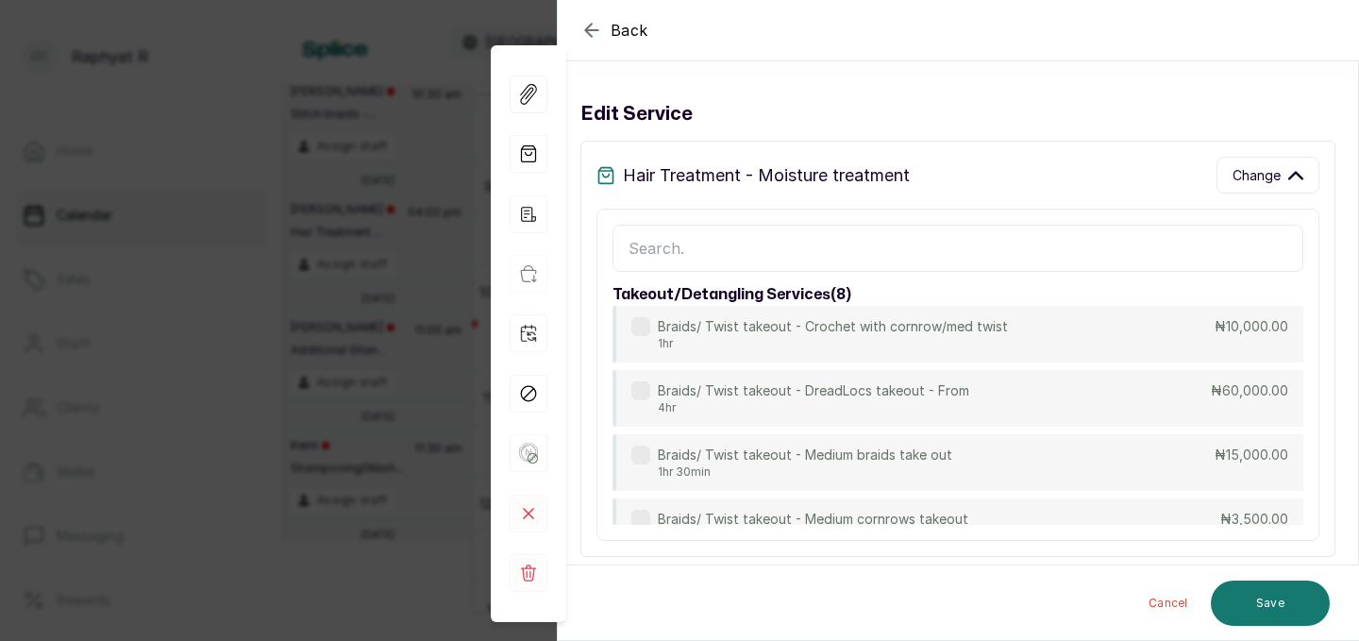
click at [892, 260] on input "text" at bounding box center [957, 248] width 691 height 47
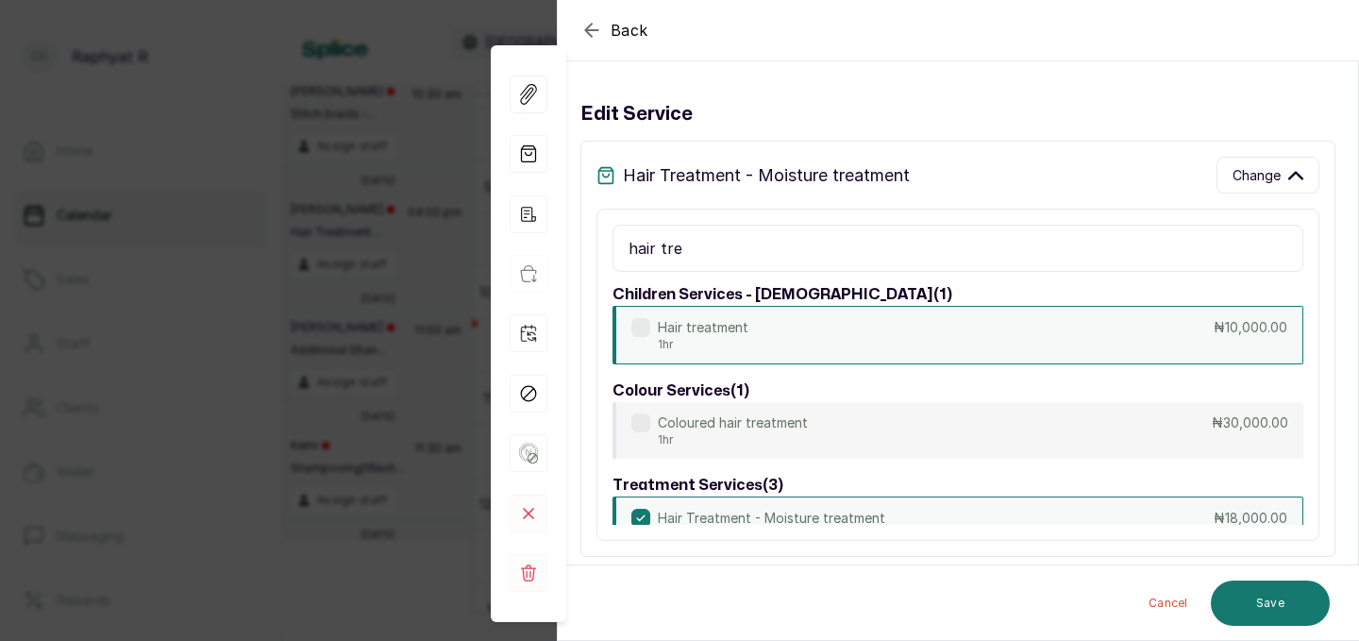
type input "hair tre"
click at [868, 344] on div "Hair treatment 1hr ₦10,000.00" at bounding box center [957, 335] width 691 height 59
type input "10,000"
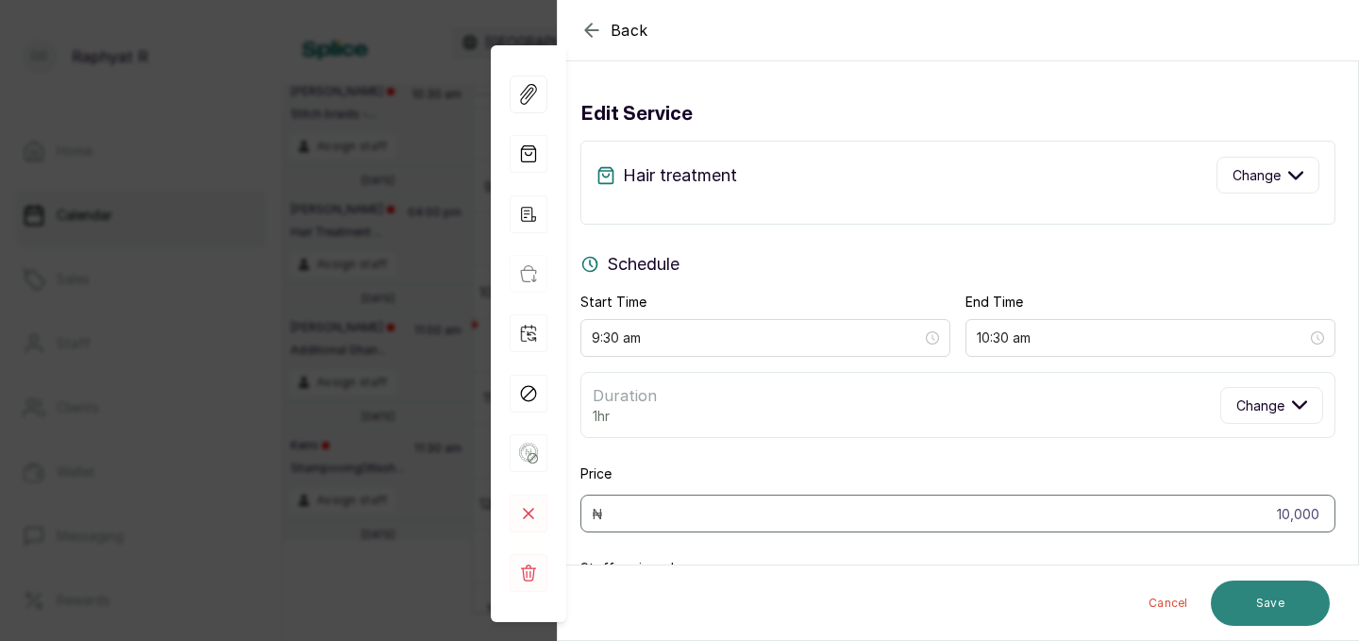
click at [1299, 600] on button "Save" at bounding box center [1270, 602] width 119 height 45
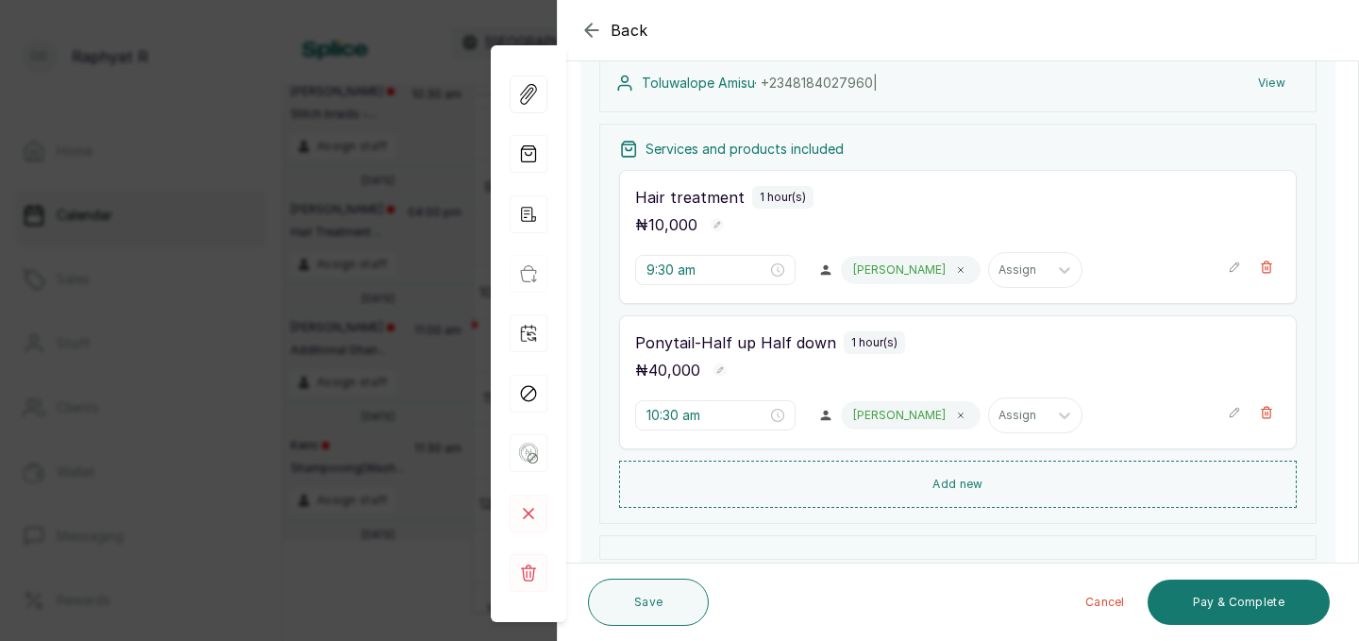
scroll to position [225, 0]
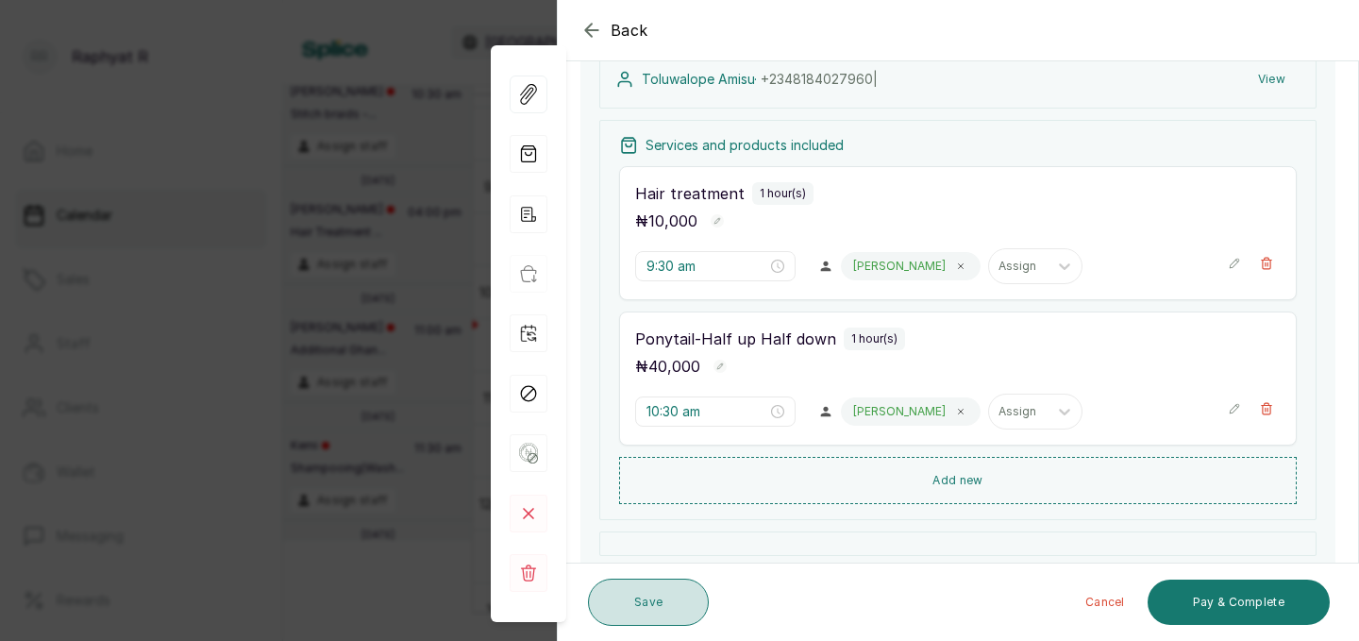
click at [639, 597] on button "Save" at bounding box center [648, 601] width 121 height 47
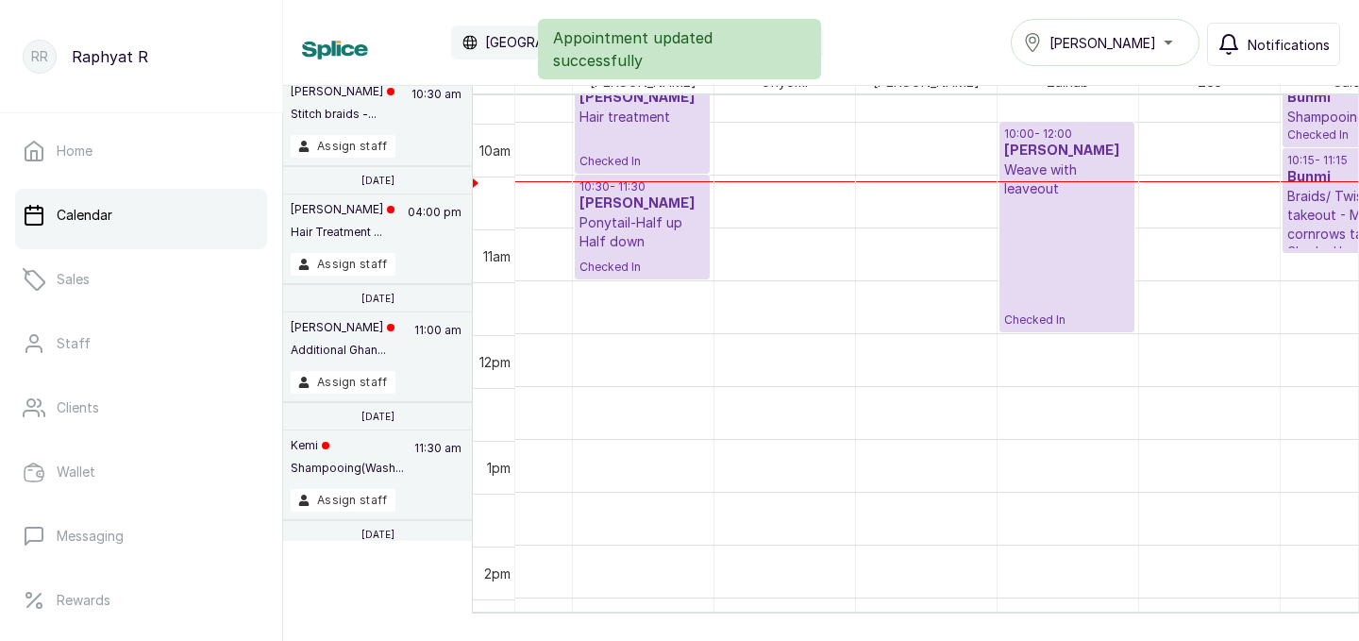
scroll to position [1030, 0]
